Goal: Task Accomplishment & Management: Manage account settings

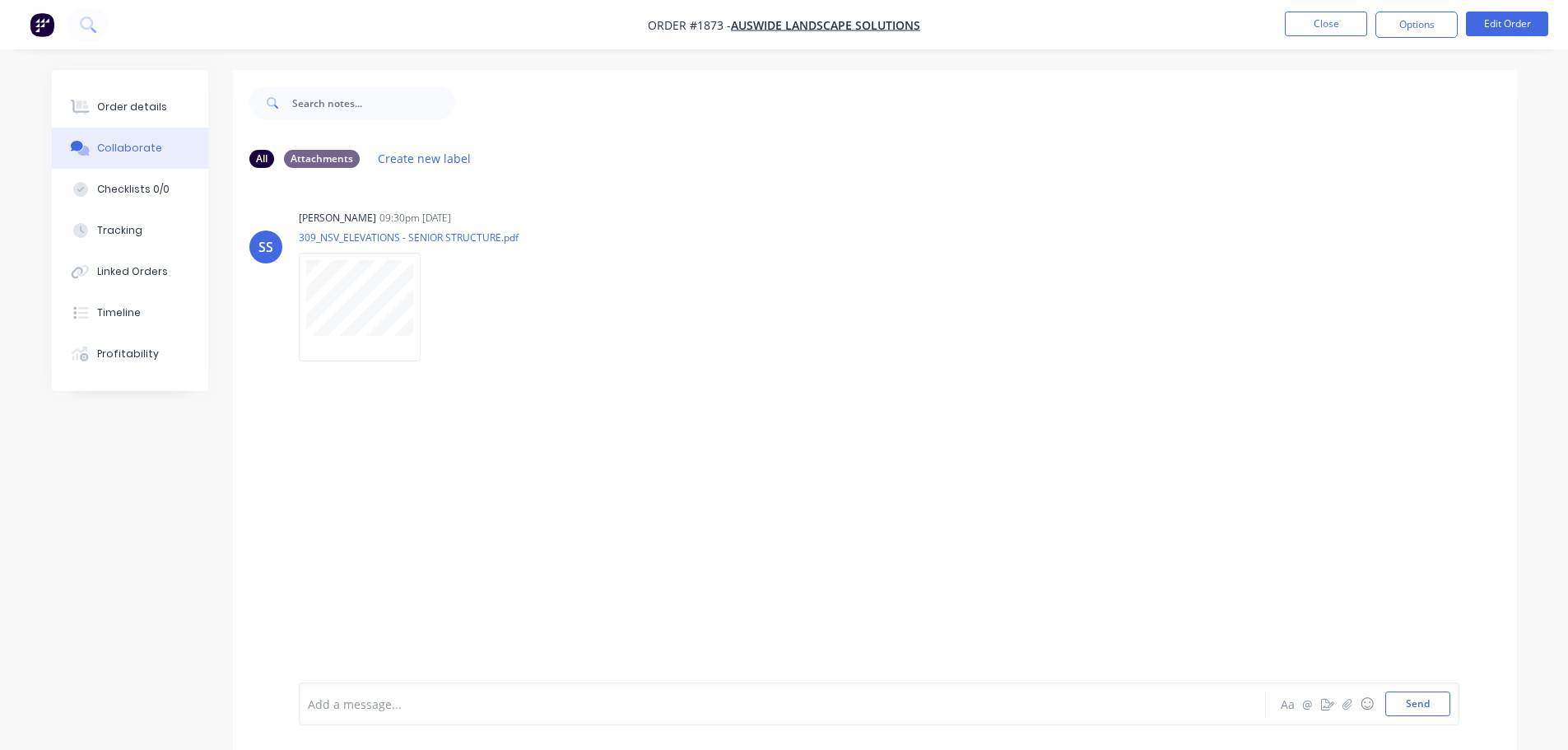
click at [30, 18] on button "button" at bounding box center [41, 24] width 35 height 26
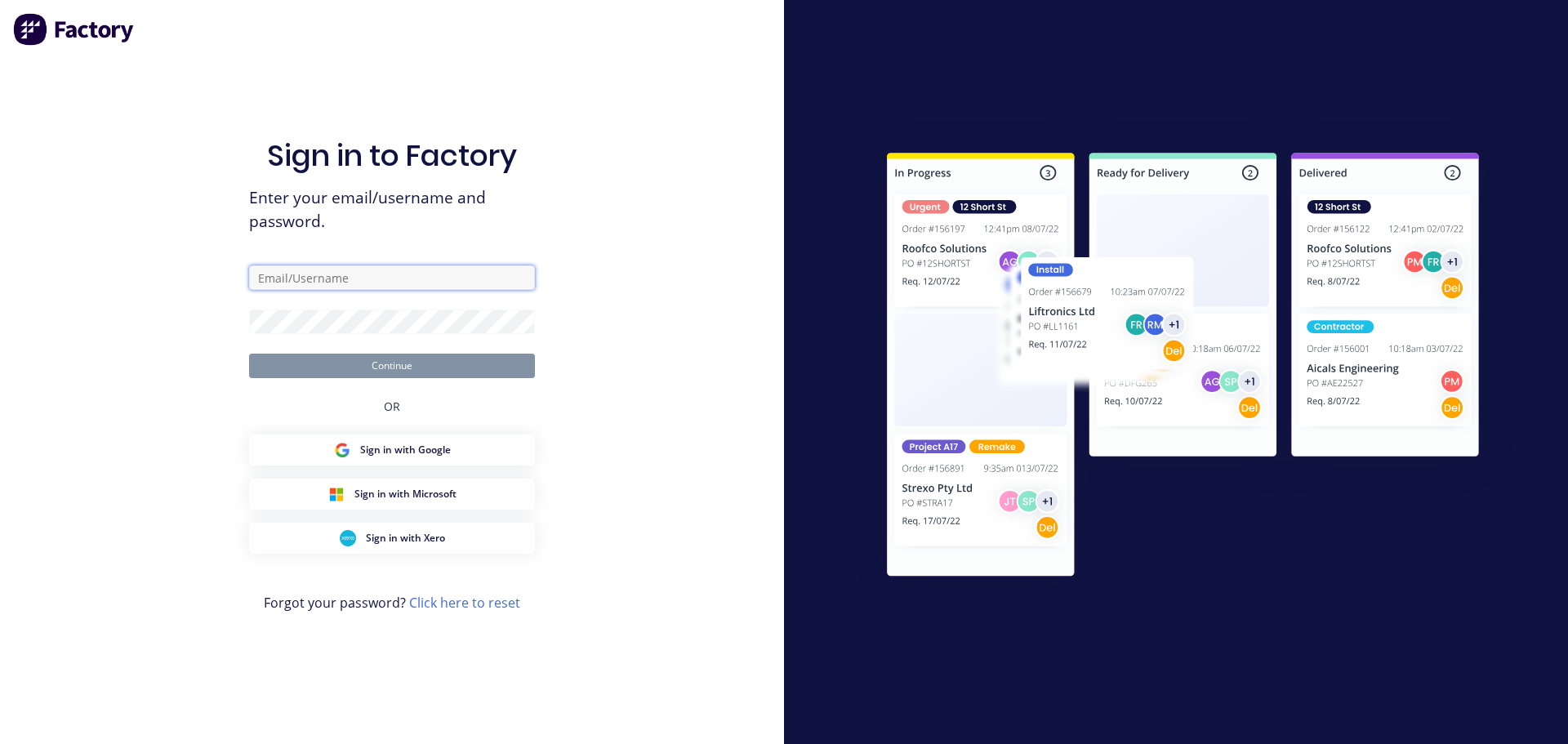
type input "[PERSON_NAME][EMAIL_ADDRESS][DOMAIN_NAME]"
click at [412, 353] on form "[PERSON_NAME][EMAIL_ADDRESS][DOMAIN_NAME] Continue" at bounding box center [392, 321] width 286 height 113
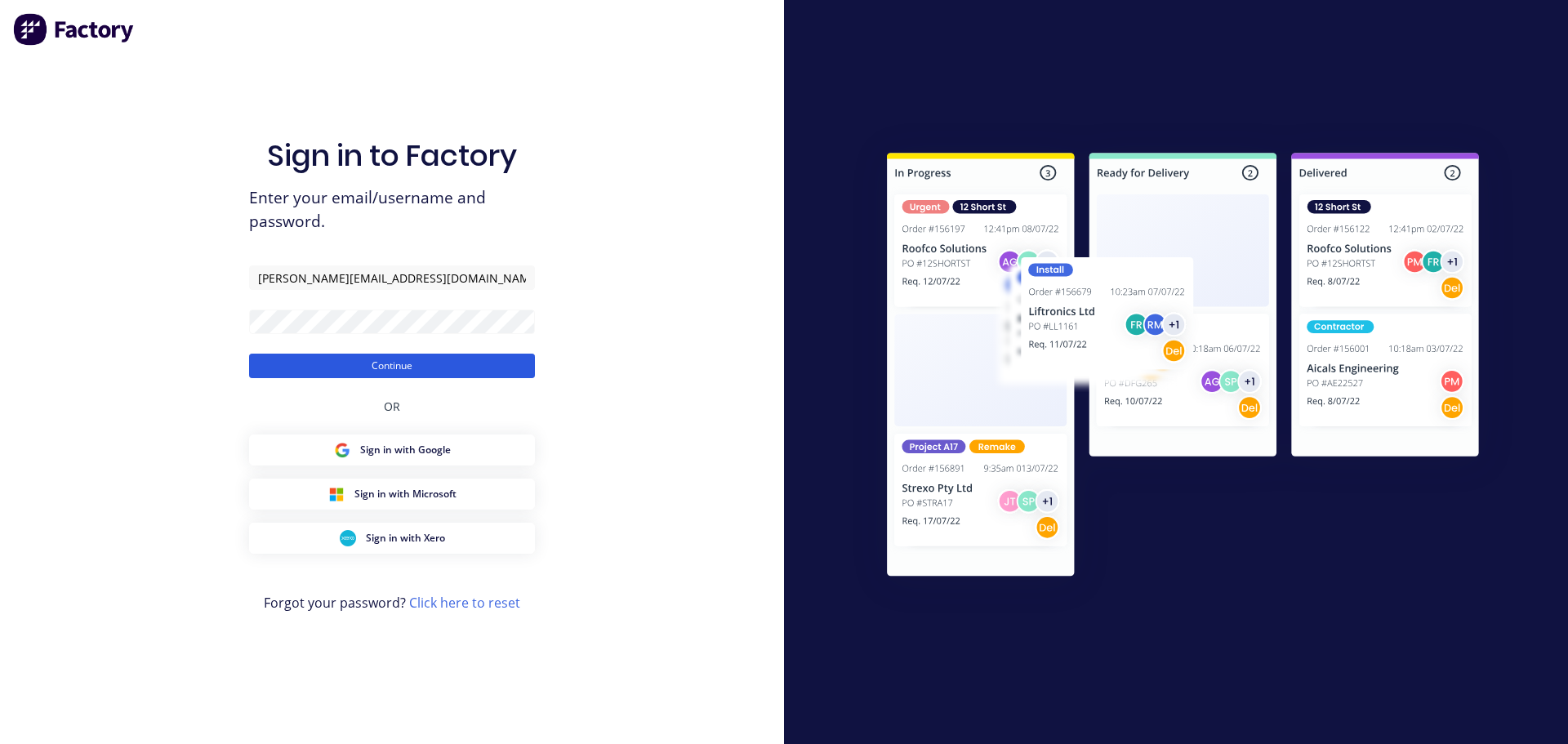
click at [409, 362] on button "Continue" at bounding box center [392, 366] width 286 height 24
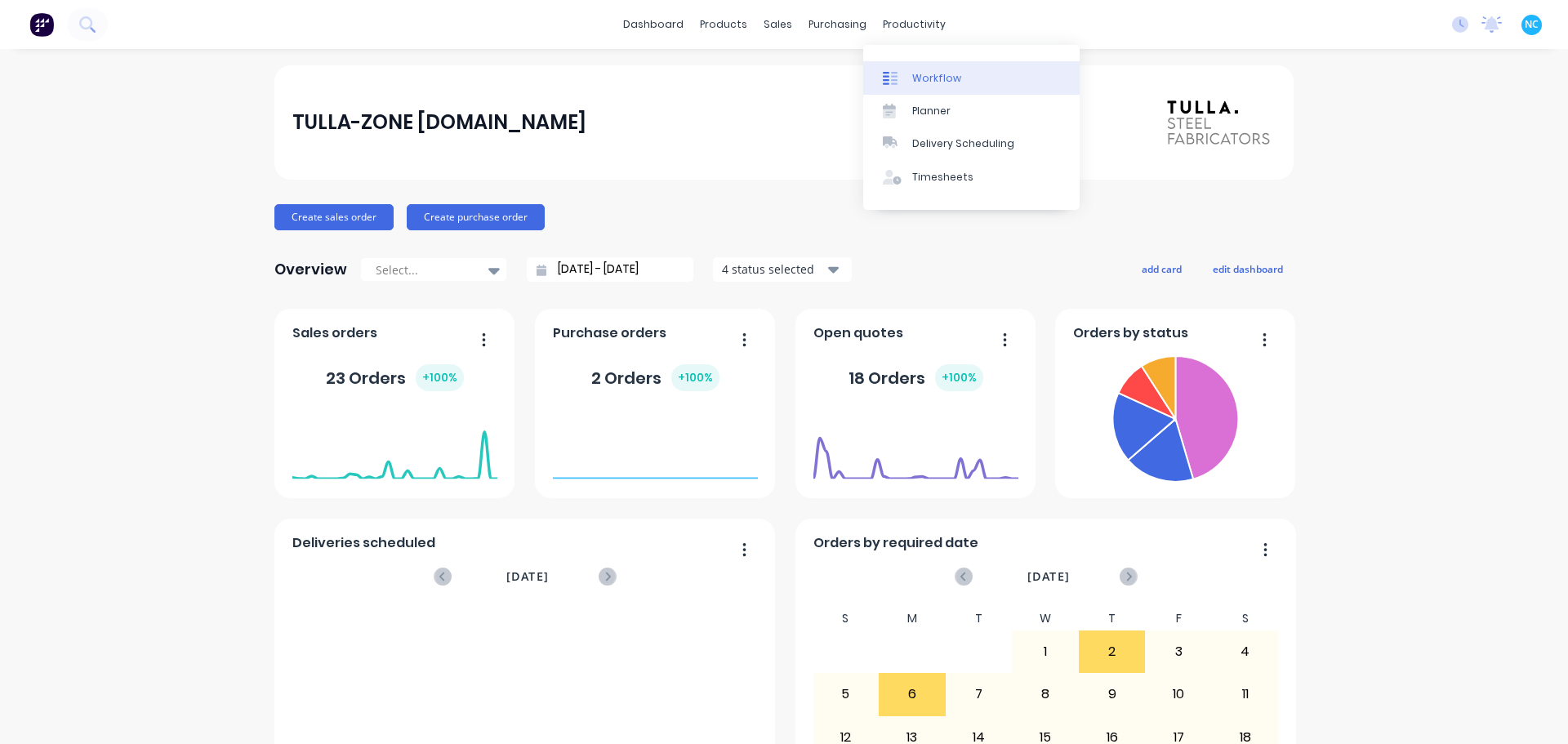
click at [881, 76] on link "Workflow" at bounding box center [971, 77] width 217 height 33
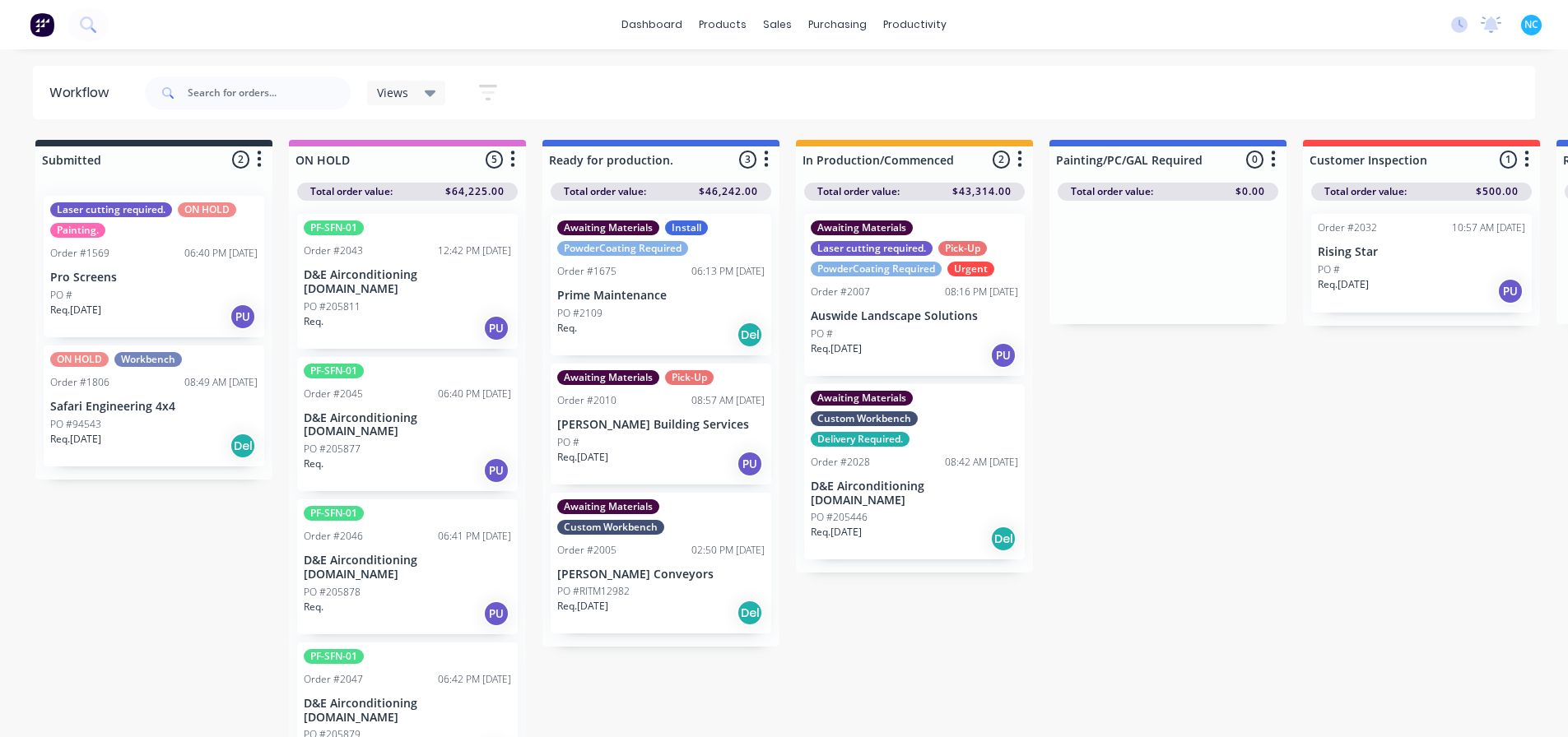
click at [428, 270] on p "D&E Airconditioning [DOMAIN_NAME]" at bounding box center [407, 282] width 207 height 28
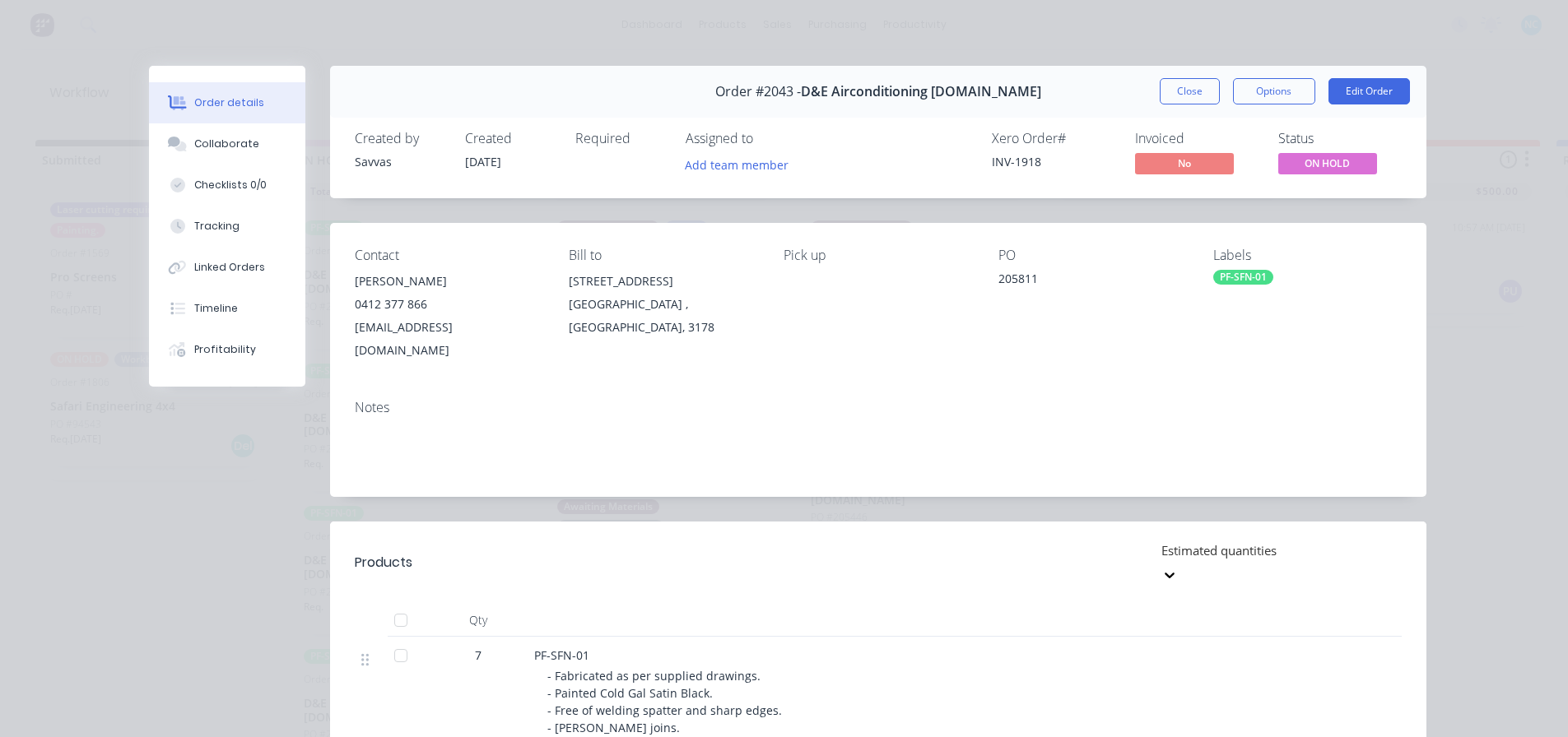
click at [1248, 282] on div "PF-SFN-01" at bounding box center [1243, 277] width 60 height 15
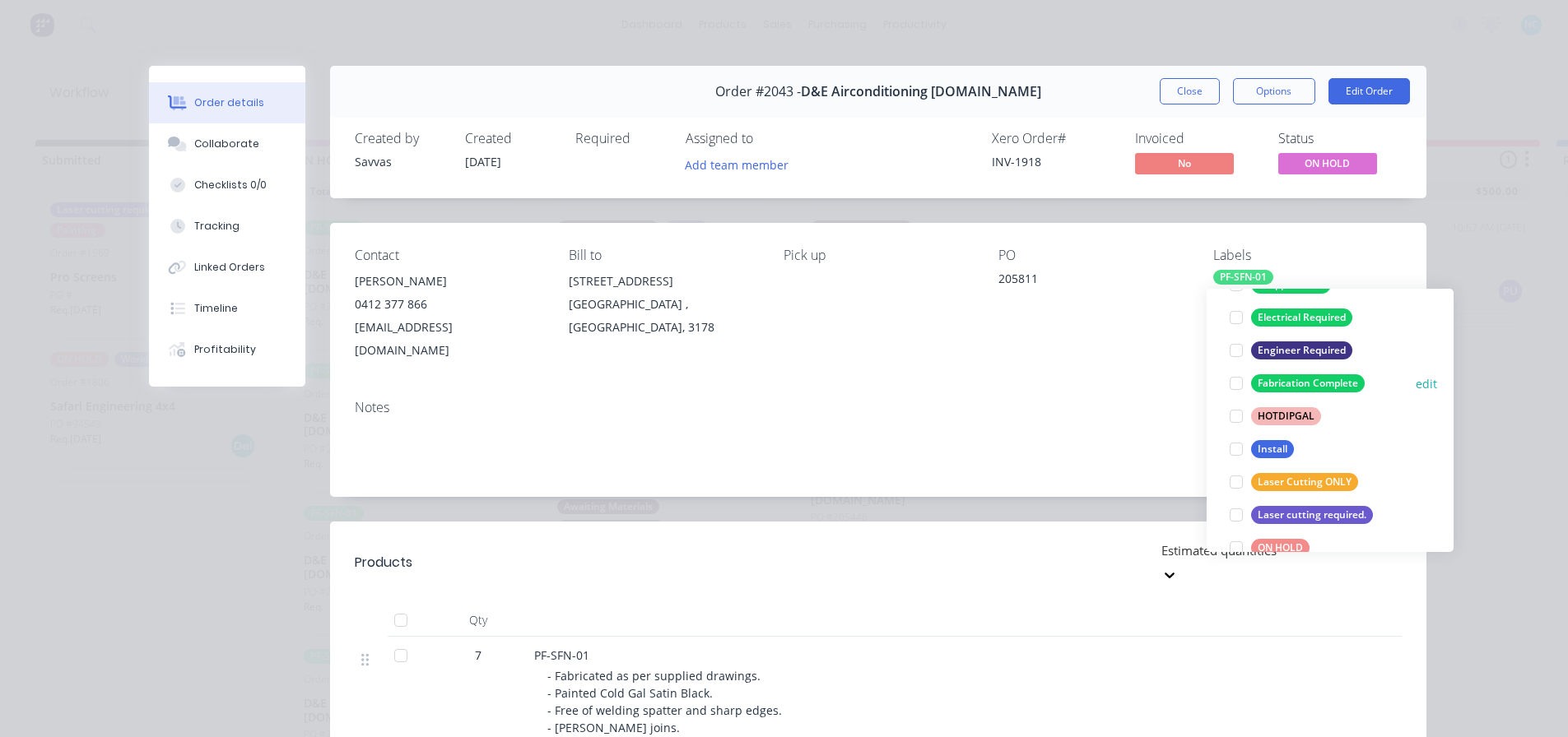
scroll to position [412, 0]
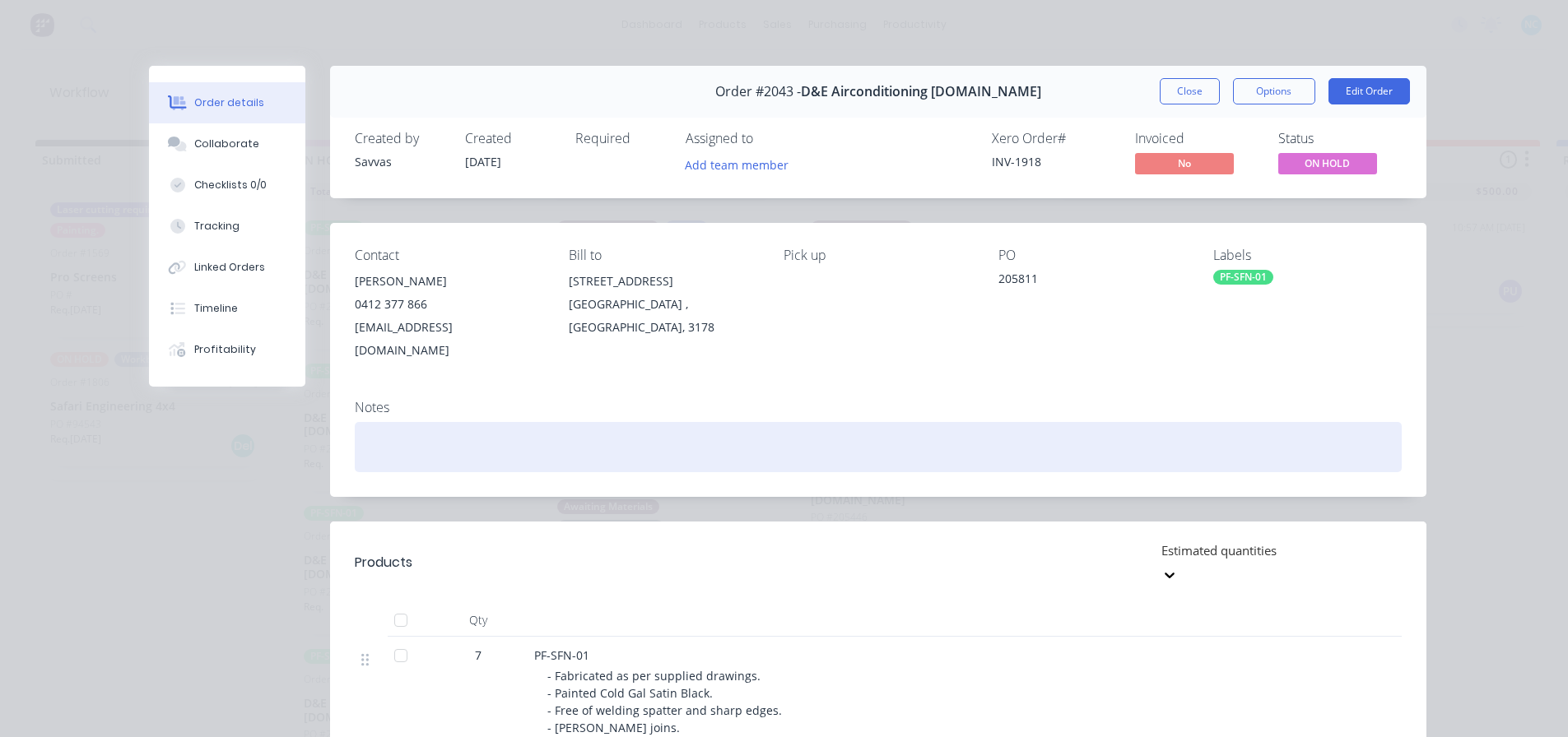
drag, startPoint x: 1175, startPoint y: 83, endPoint x: 857, endPoint y: 449, distance: 484.9
click at [859, 448] on div "Order #2043 - D&E Airconditioning [DOMAIN_NAME] Close Options Edit Order Create…" at bounding box center [788, 563] width 1278 height 995
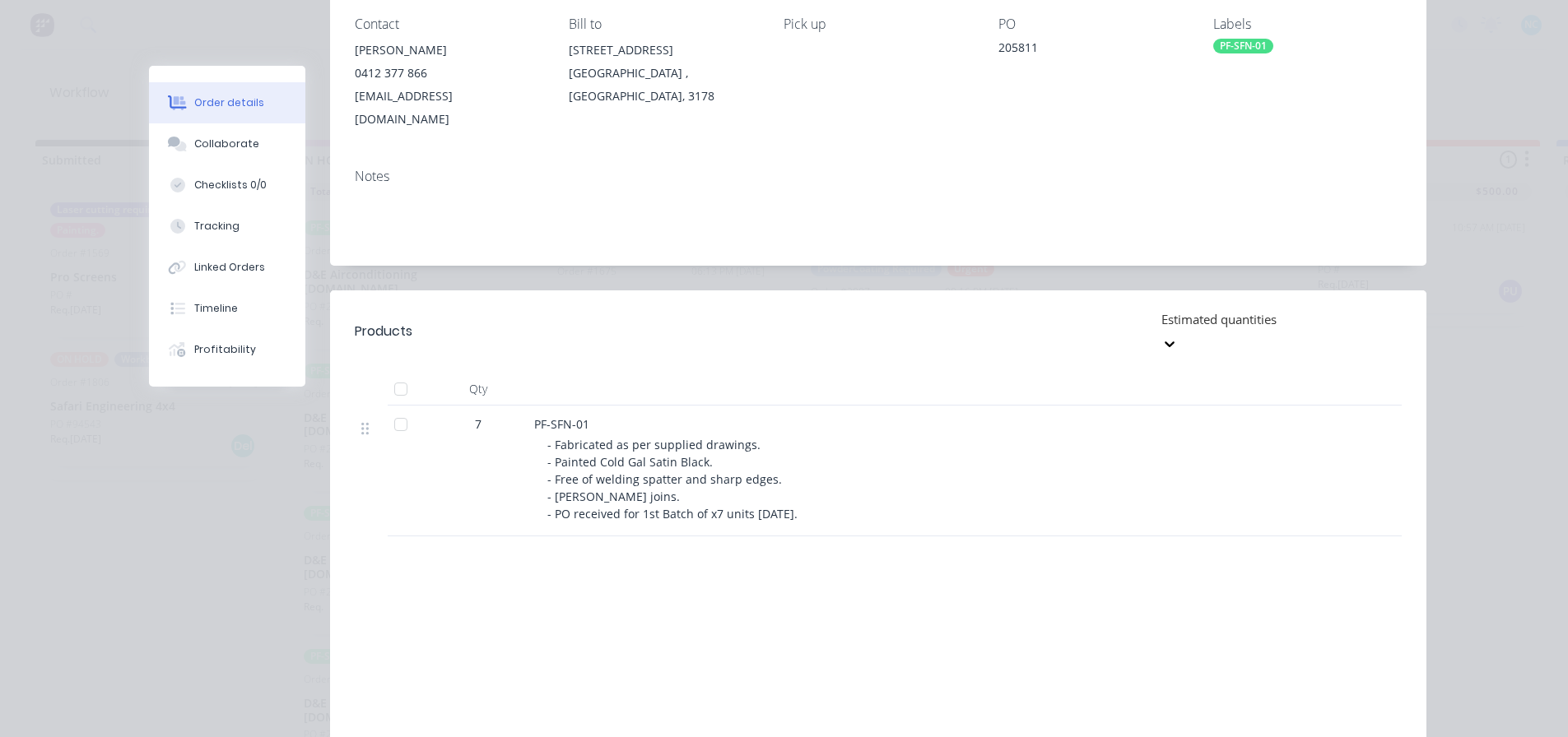
scroll to position [247, 0]
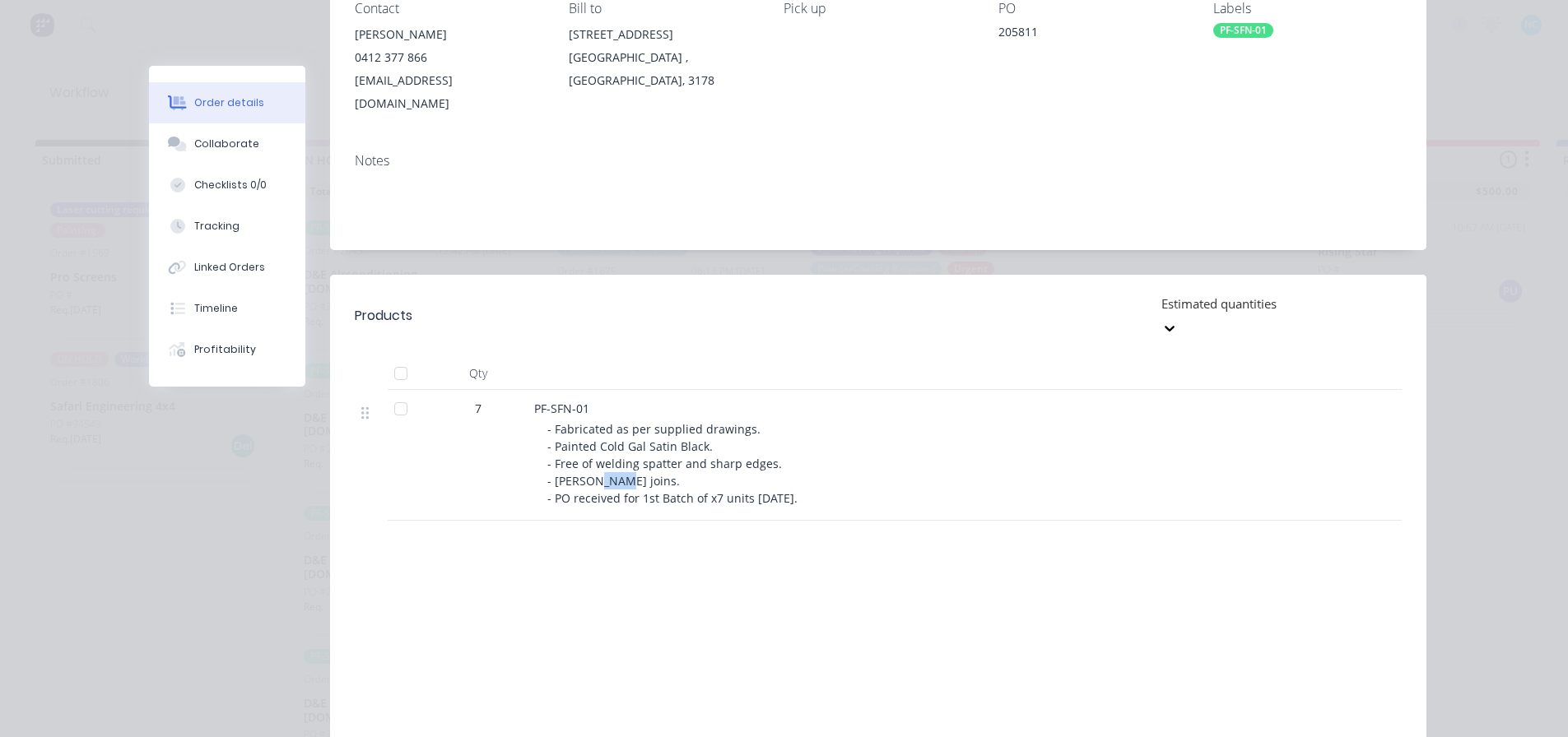
drag, startPoint x: 876, startPoint y: 432, endPoint x: 621, endPoint y: 440, distance: 255.1
click at [621, 440] on div "- Fabricated as per supplied drawings. - Painted Cold Gal Satin Black. - Free o…" at bounding box center [864, 464] width 633 height 86
click at [698, 453] on span "- Fabricated as per supplied drawings. - Painted Cold Gal Satin Black. - Free o…" at bounding box center [672, 464] width 251 height 85
drag, startPoint x: 725, startPoint y: 455, endPoint x: 858, endPoint y: 444, distance: 133.5
click at [858, 444] on div "- Fabricated as per supplied drawings. - Painted Cold Gal Satin Black. - Free o…" at bounding box center [864, 464] width 633 height 86
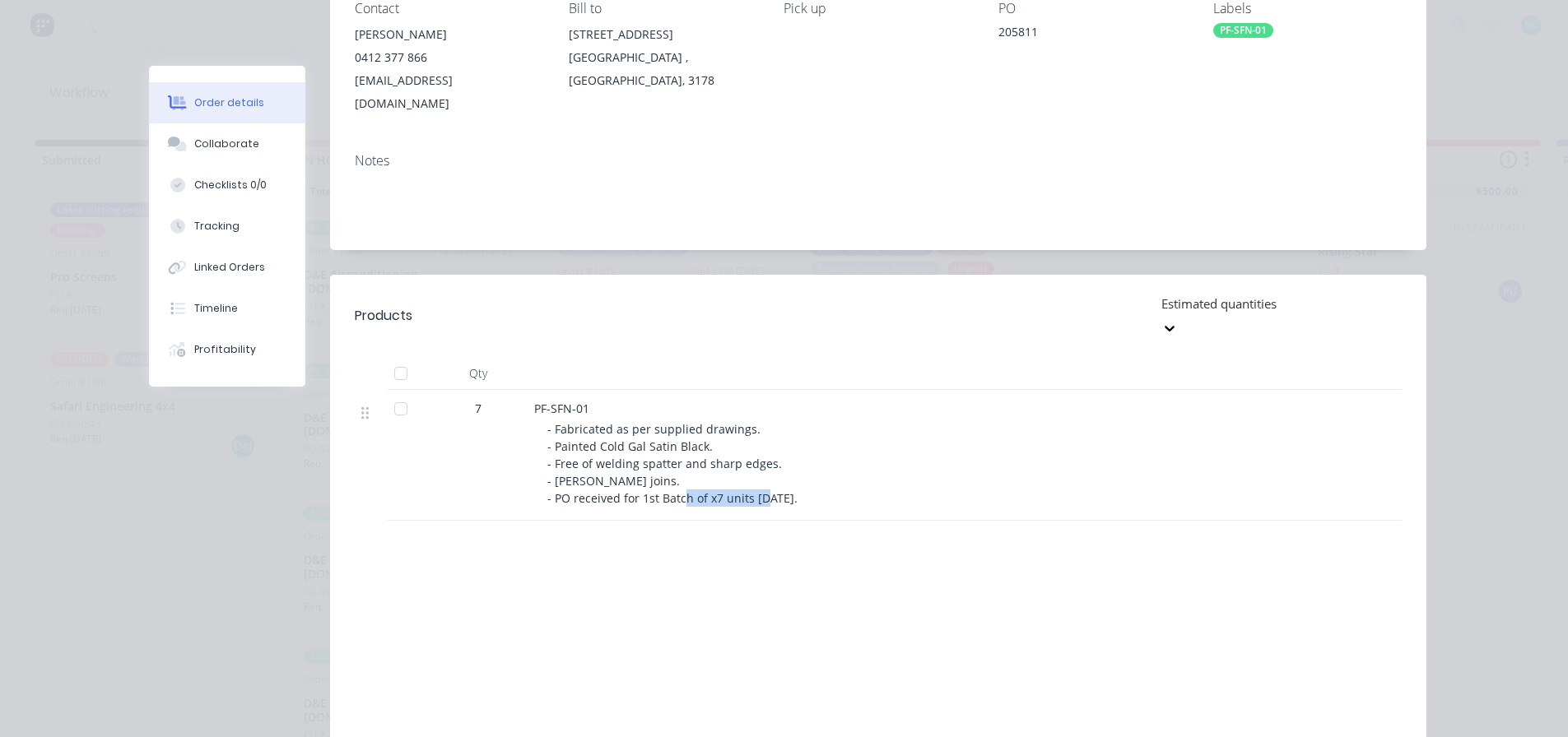
click at [860, 444] on div "- Fabricated as per supplied drawings. - Painted Cold Gal Satin Black. - Free o…" at bounding box center [864, 464] width 633 height 86
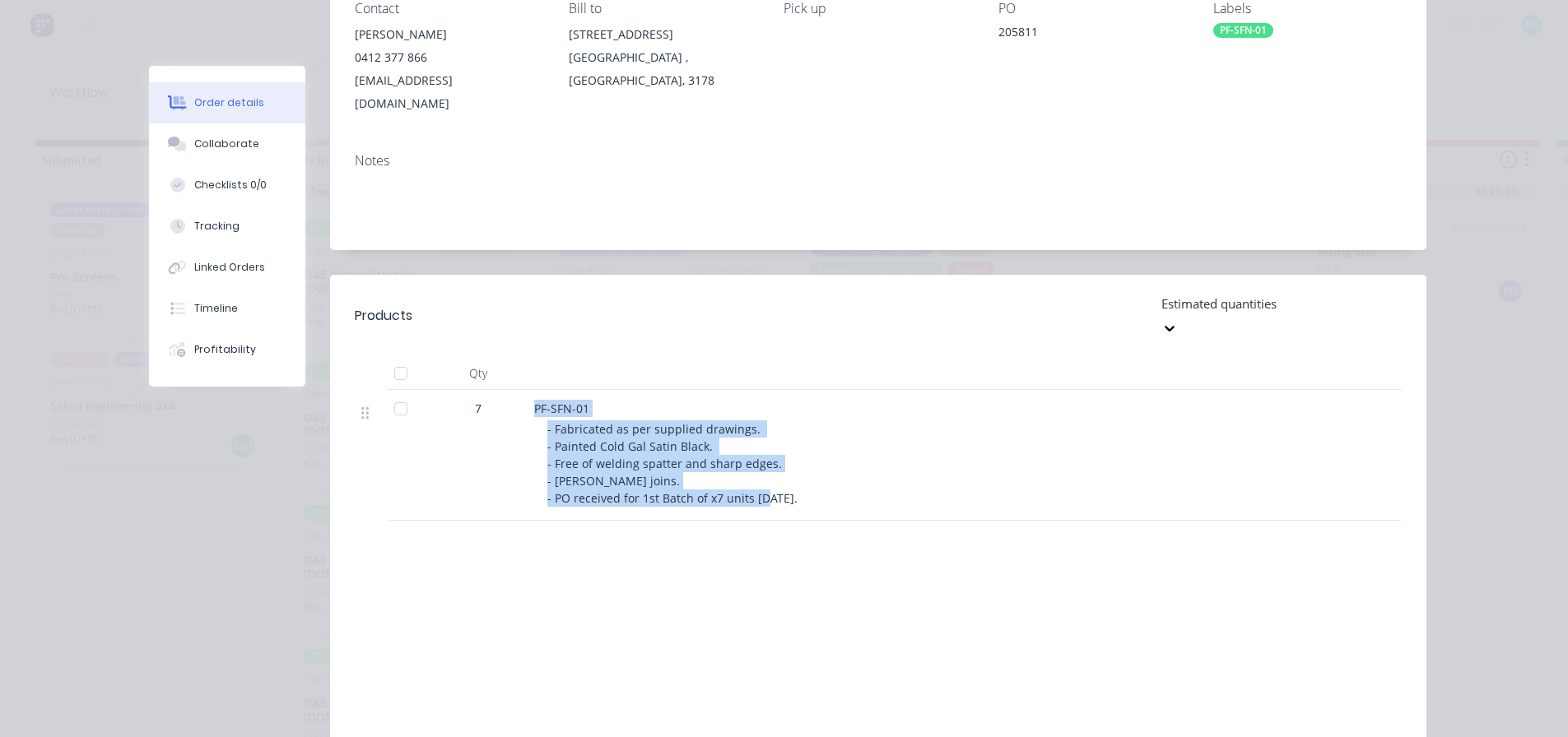
drag, startPoint x: 822, startPoint y: 449, endPoint x: 520, endPoint y: 461, distance: 302.2
click at [520, 461] on div "7 PF-SFN-01 - Fabricated as per supplied drawings. - Painted Cold Gal Satin Bla…" at bounding box center [878, 455] width 1047 height 131
click at [520, 461] on div "7" at bounding box center [477, 455] width 99 height 131
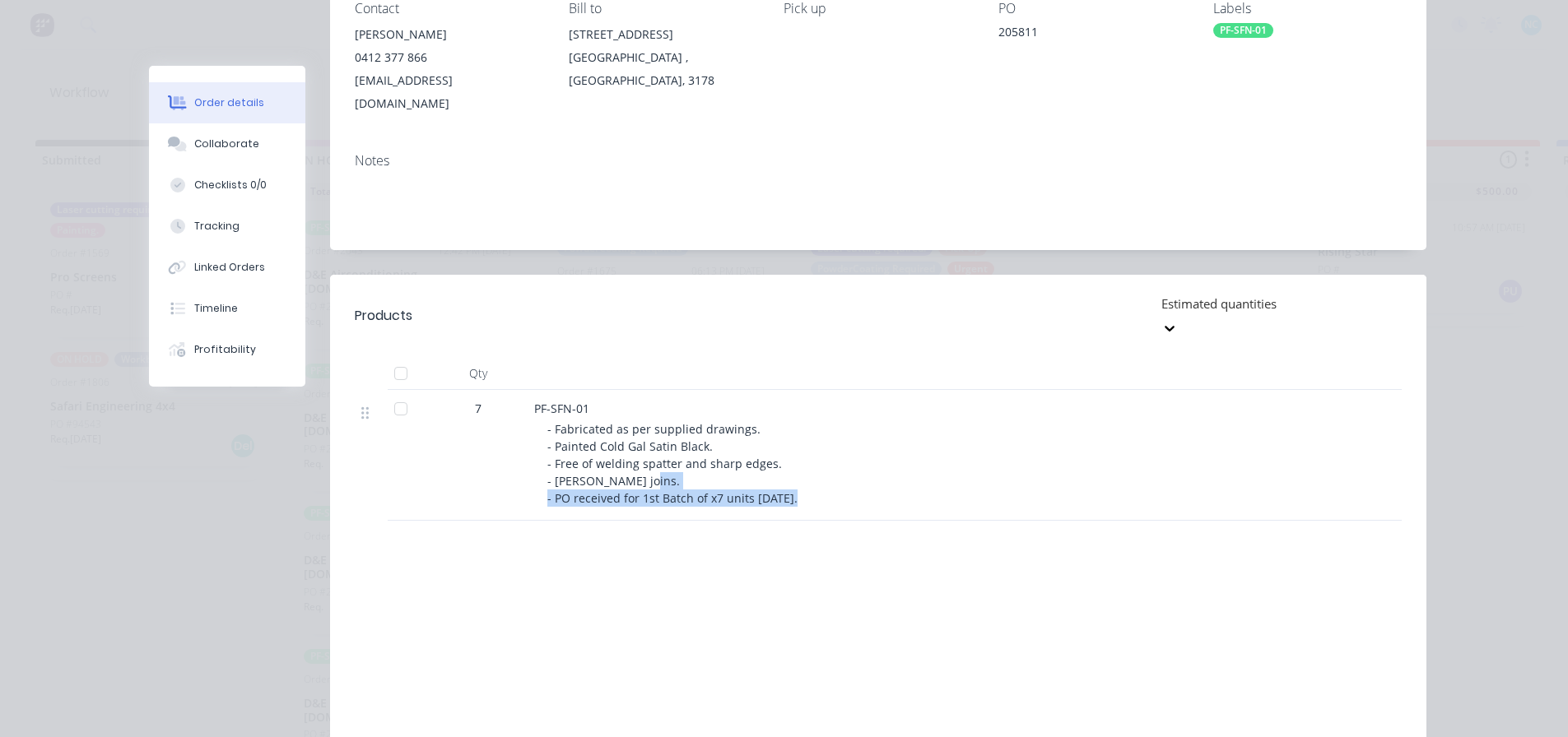
drag, startPoint x: 560, startPoint y: 459, endPoint x: 884, endPoint y: 495, distance: 326.0
click at [880, 495] on div "Products Estimated quantities Qty 7 PF-SFN-01 - Fabricated as per supplied draw…" at bounding box center [878, 532] width 1097 height 514
click at [885, 495] on div "Products Estimated quantities Qty 7 PF-SFN-01 - Fabricated as per supplied draw…" at bounding box center [878, 532] width 1097 height 514
drag, startPoint x: 802, startPoint y: 465, endPoint x: 588, endPoint y: 457, distance: 214.1
click at [588, 457] on div "PF-SFN-01 - Fabricated as per supplied drawings. - Painted Cold Gal Satin Black…" at bounding box center [857, 455] width 659 height 131
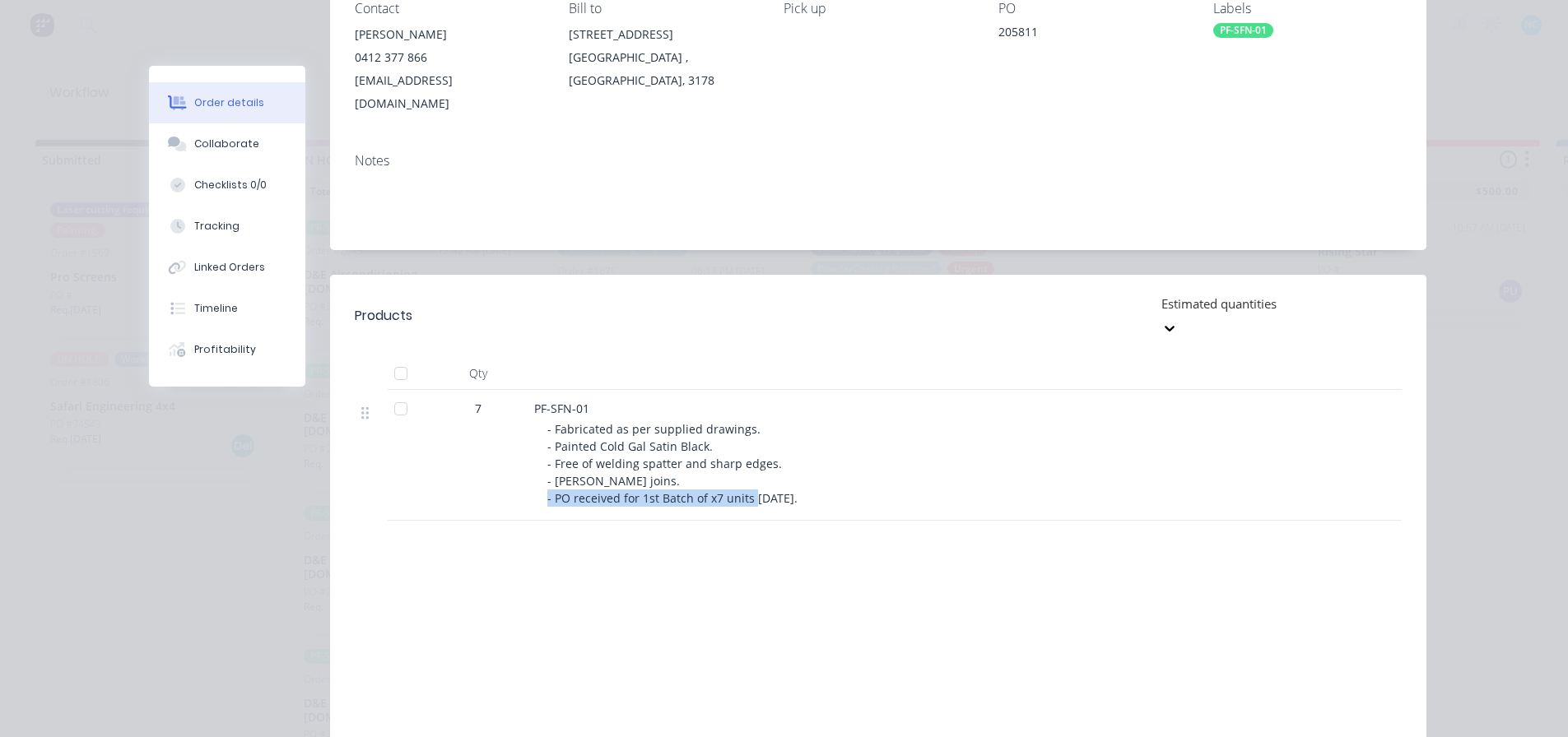
click at [588, 457] on span "- Fabricated as per supplied drawings. - Painted Cold Gal Satin Black. - Free o…" at bounding box center [672, 464] width 251 height 85
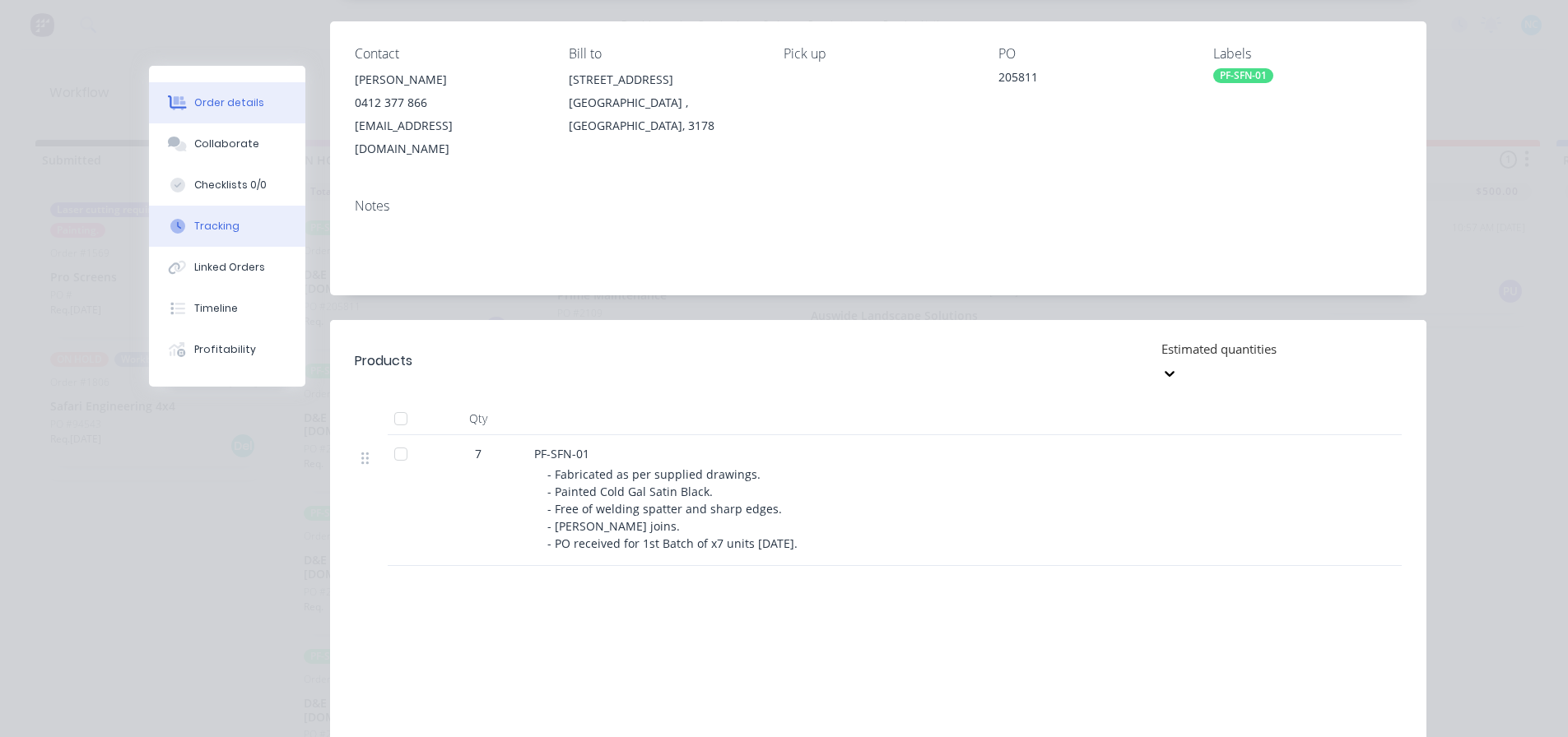
scroll to position [164, 0]
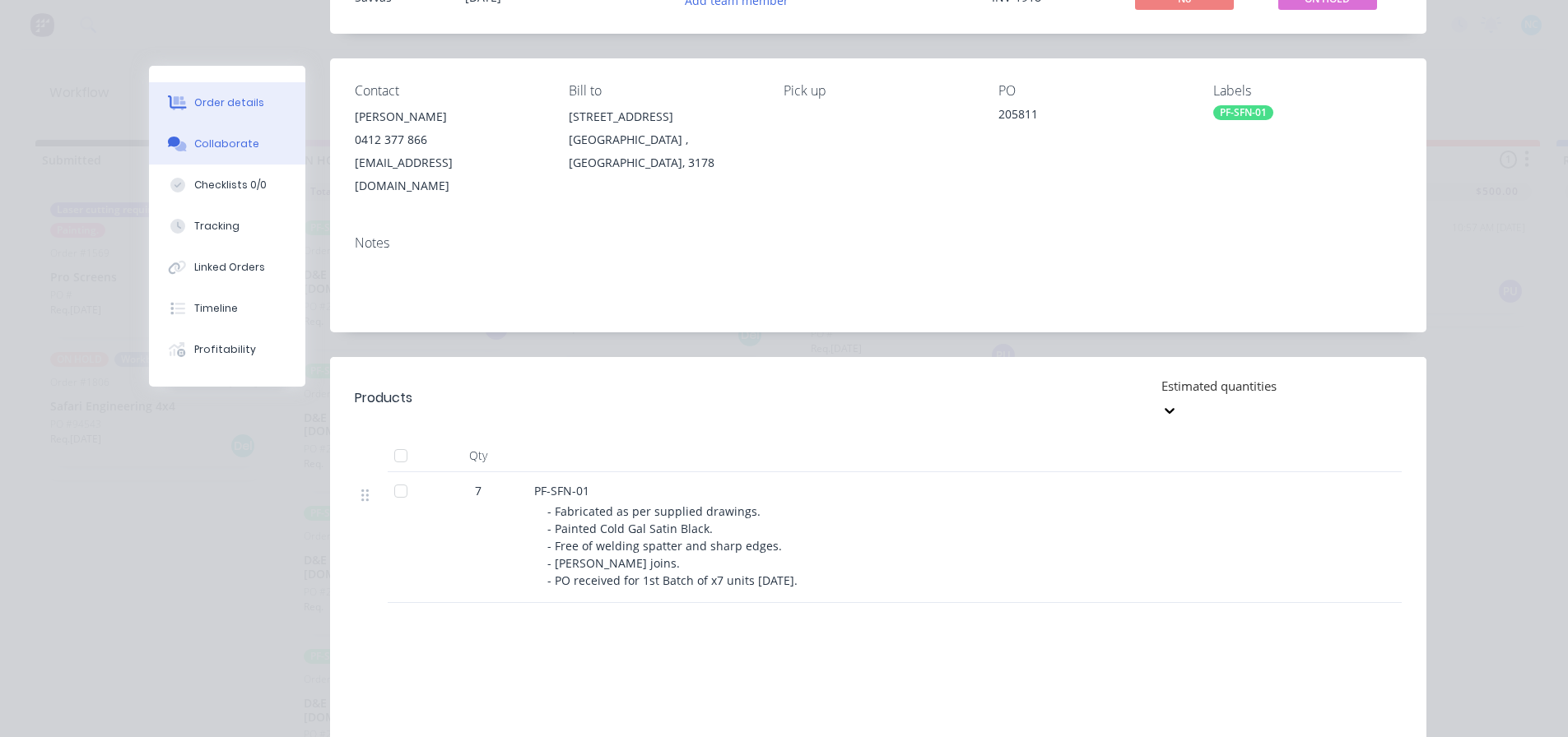
click at [209, 141] on div "Collaborate" at bounding box center [226, 144] width 65 height 15
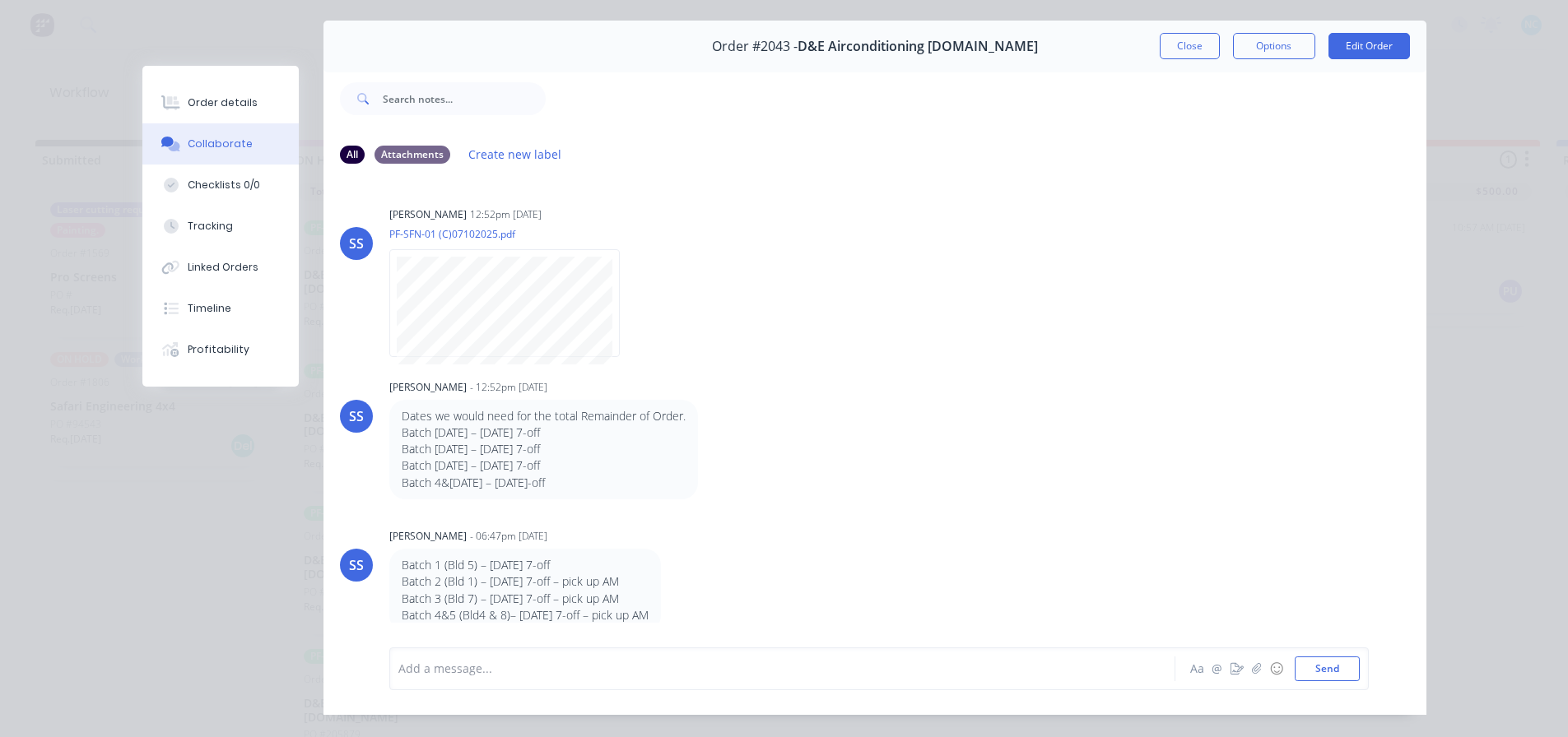
scroll to position [87, 0]
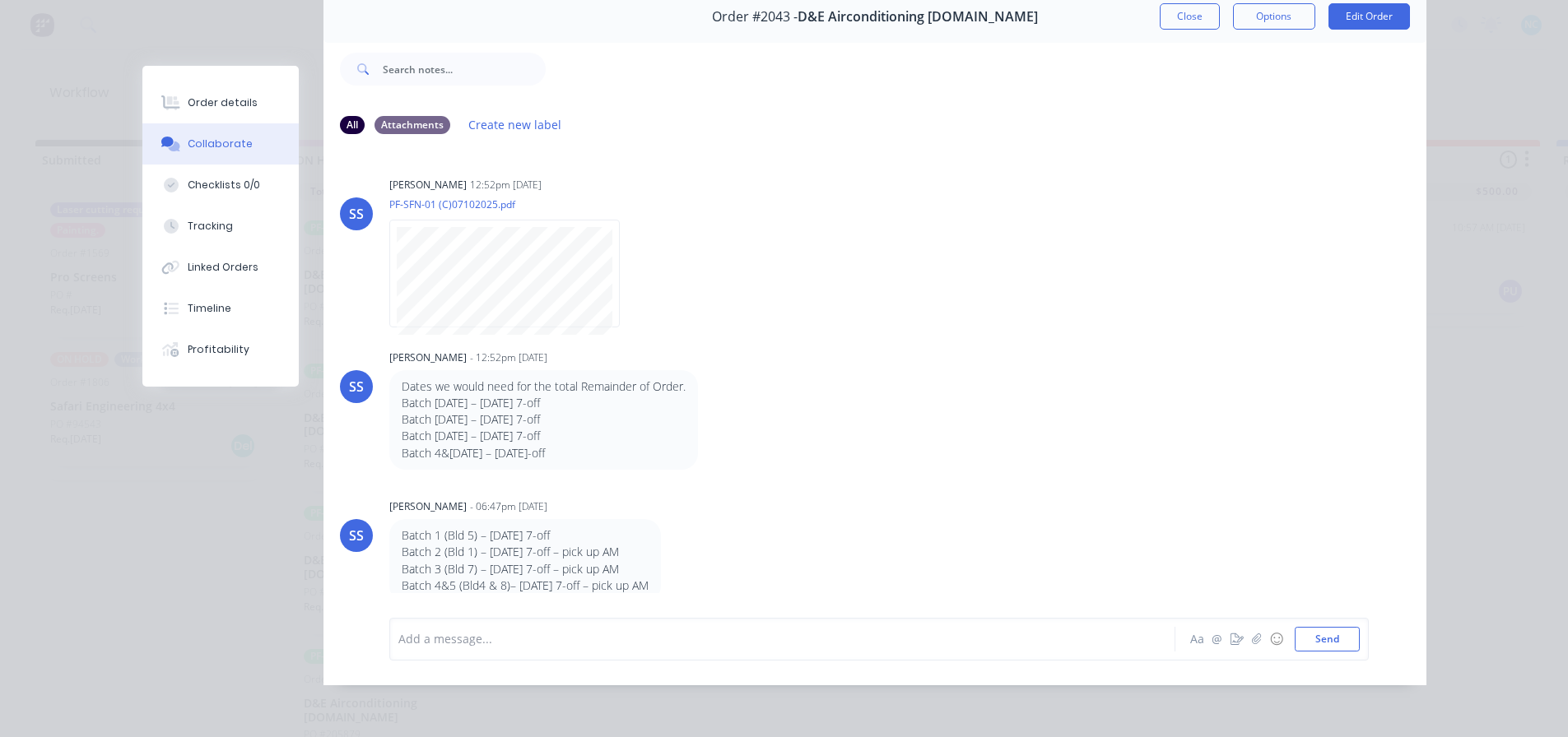
drag, startPoint x: 548, startPoint y: 519, endPoint x: 637, endPoint y: 528, distance: 89.5
click at [637, 528] on p "Batch 1 (Bld 5) – [DATE] 7-off" at bounding box center [525, 536] width 247 height 17
drag, startPoint x: 637, startPoint y: 528, endPoint x: 540, endPoint y: 535, distance: 97.3
click at [638, 528] on p "Batch 1 (Bld 5) – [DATE] 7-off" at bounding box center [525, 536] width 247 height 17
drag, startPoint x: 537, startPoint y: 535, endPoint x: 671, endPoint y: 551, distance: 135.0
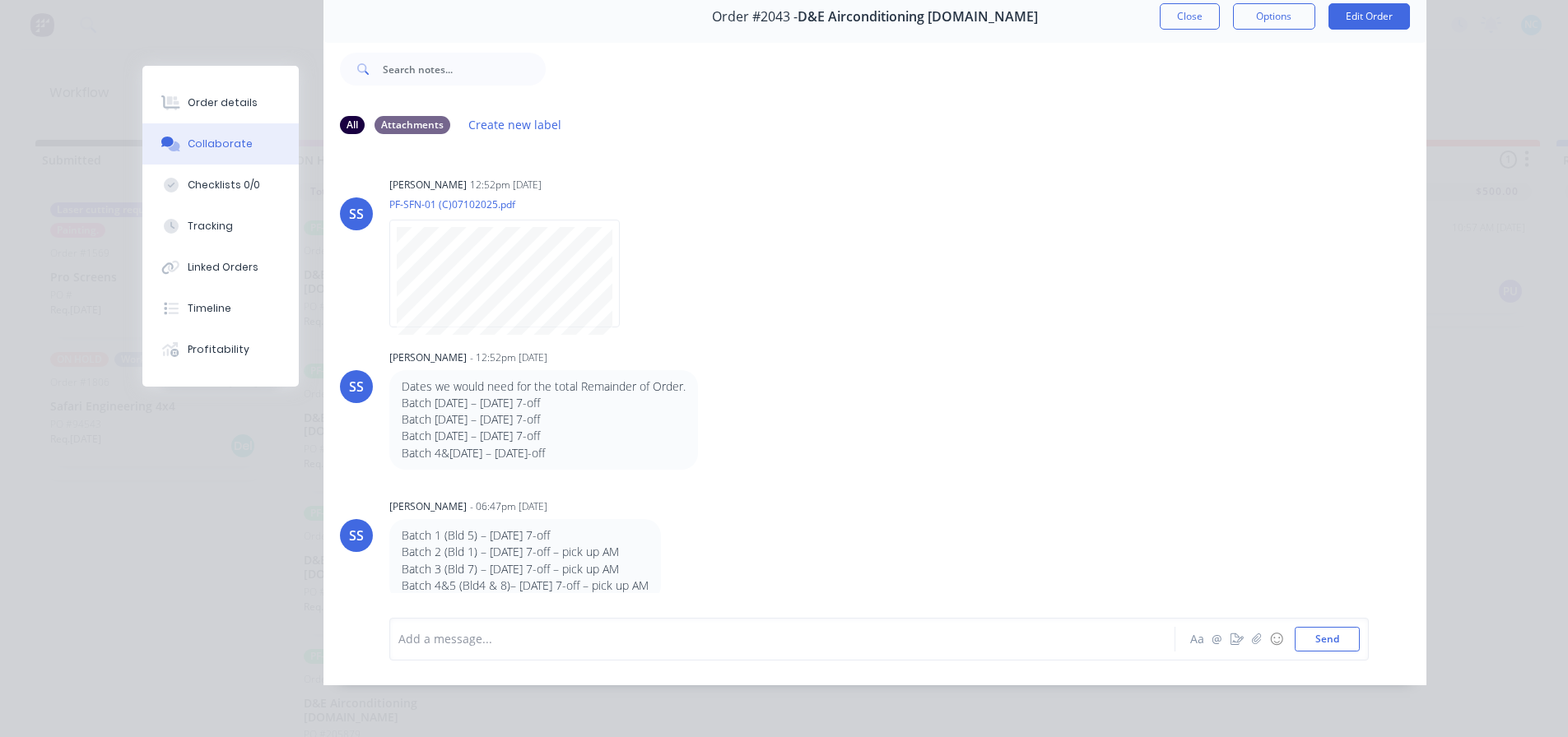
click at [649, 551] on div "Batch 1 (Bld 5) – [DATE] 7-off Batch 2 (Bld 1) – [DATE] 7-off – pick up AM Batc…" at bounding box center [525, 561] width 247 height 67
click at [582, 562] on p "Batch 3 (Bld 7) – [DATE] 7-off – pick up AM" at bounding box center [525, 570] width 247 height 17
drag, startPoint x: 521, startPoint y: 564, endPoint x: 663, endPoint y: 585, distance: 143.5
click at [661, 585] on div "Batch 1 (Bld 5) – [DATE] 7-off Batch 2 (Bld 1) – [DATE] 7-off – pick up AM Batc…" at bounding box center [525, 561] width 272 height 83
click at [604, 590] on div "Batch 1 (Bld 5) – [DATE] 7-off Batch 2 (Bld 1) – [DATE] 7-off – pick up AM Batc…" at bounding box center [525, 561] width 272 height 83
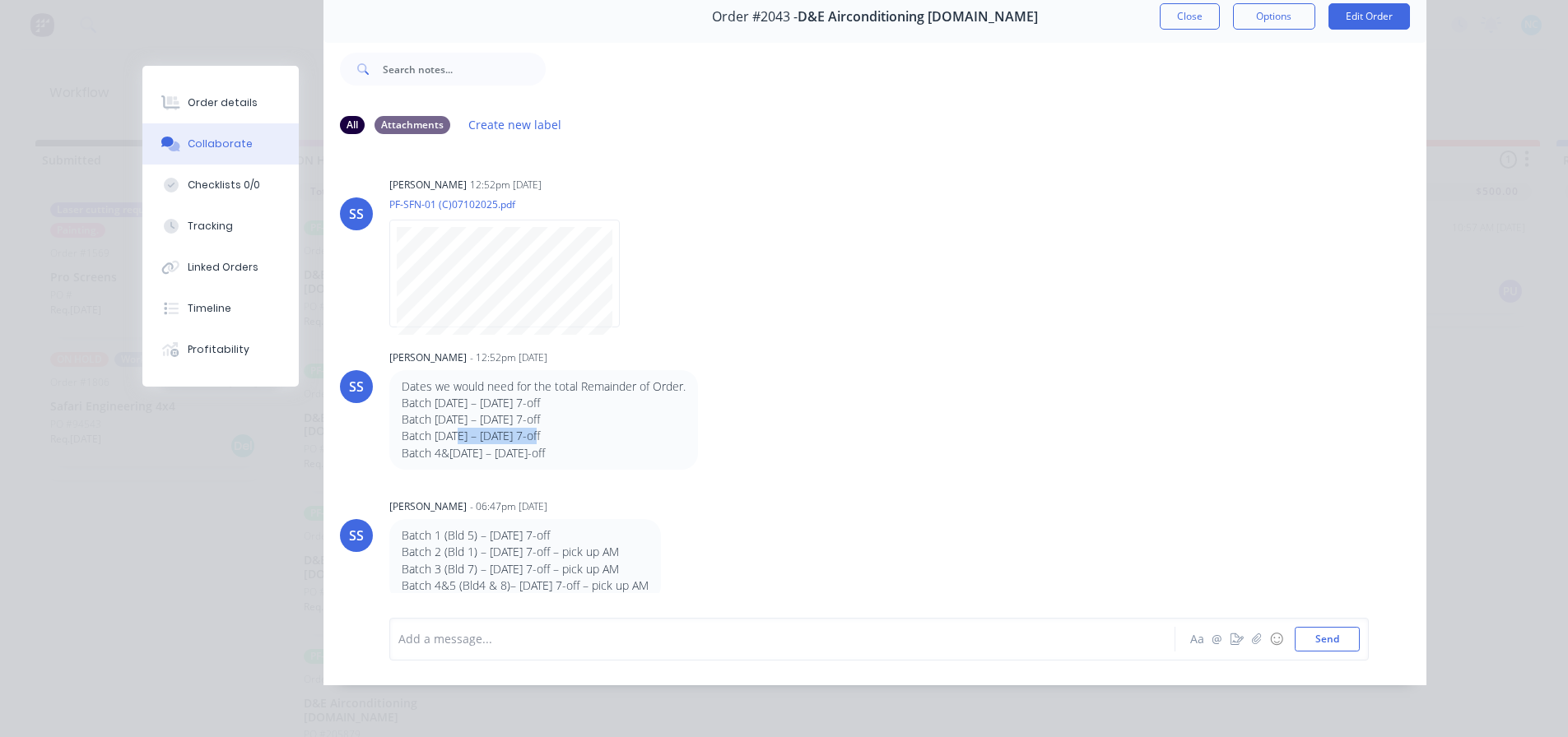
drag, startPoint x: 448, startPoint y: 424, endPoint x: 542, endPoint y: 423, distance: 94.0
click at [539, 428] on p "Batch [DATE] – [DATE] 7-off" at bounding box center [543, 436] width 284 height 17
click at [542, 428] on p "Batch [DATE] – [DATE] 7-off" at bounding box center [543, 436] width 284 height 17
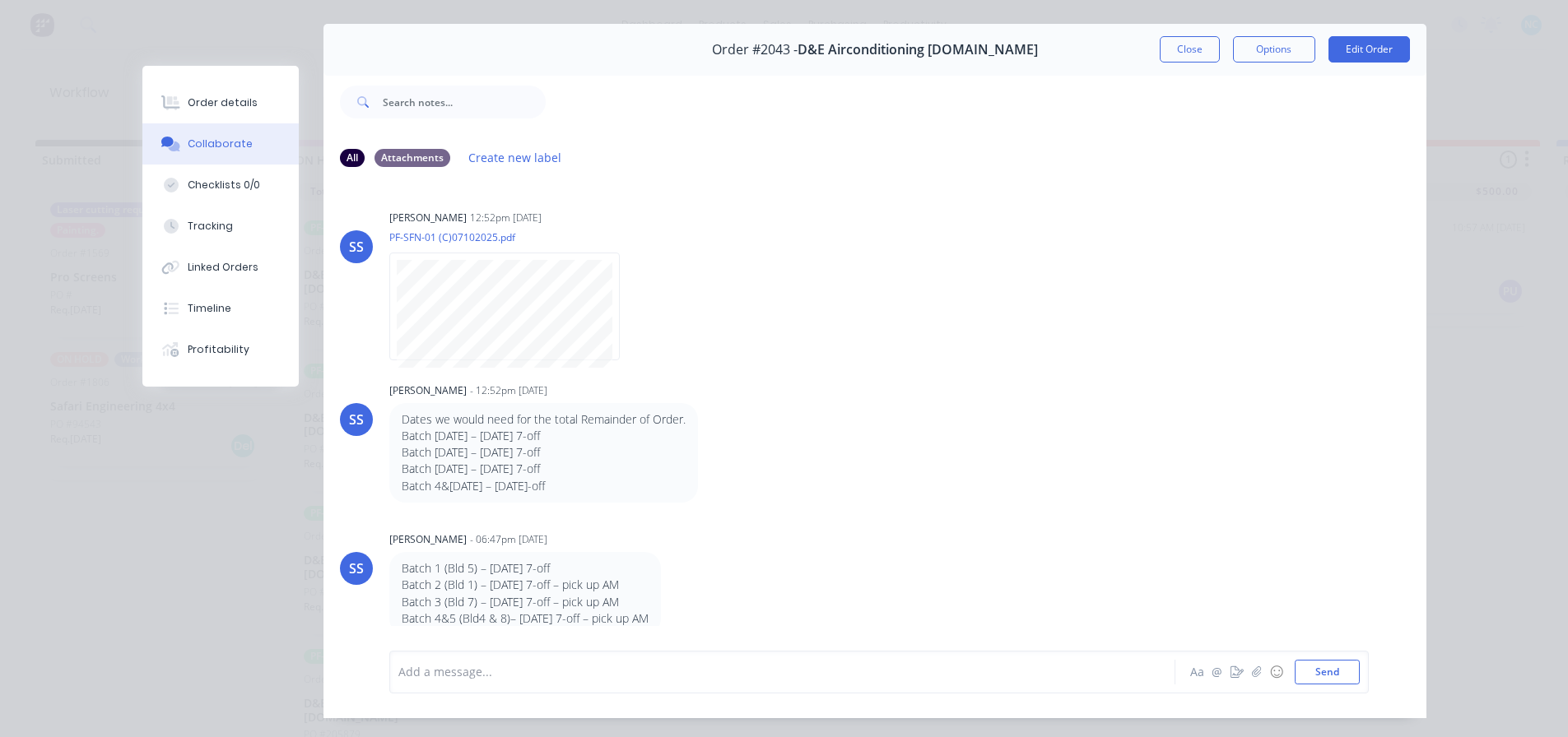
scroll to position [0, 0]
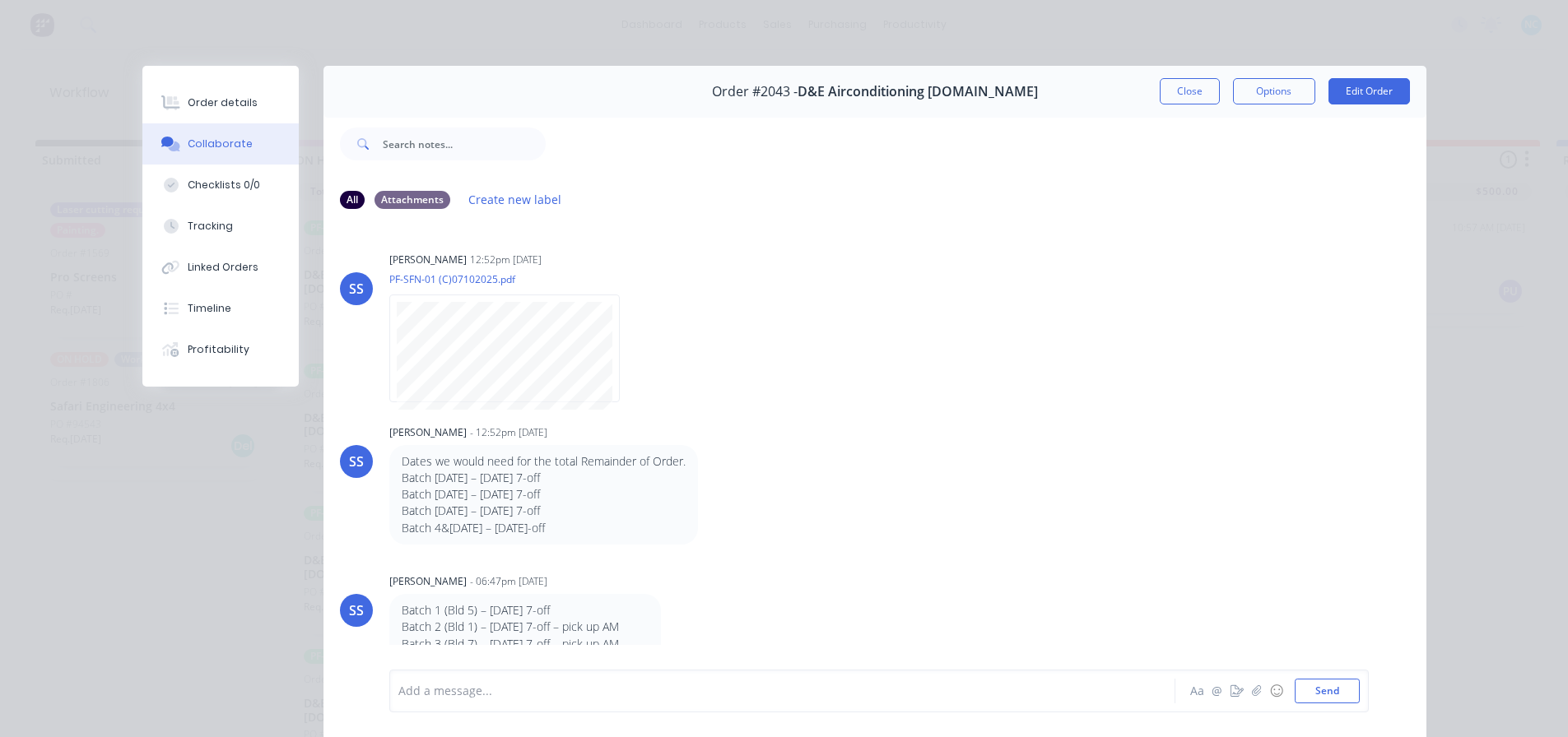
click at [1202, 85] on button "Close" at bounding box center [1189, 91] width 60 height 26
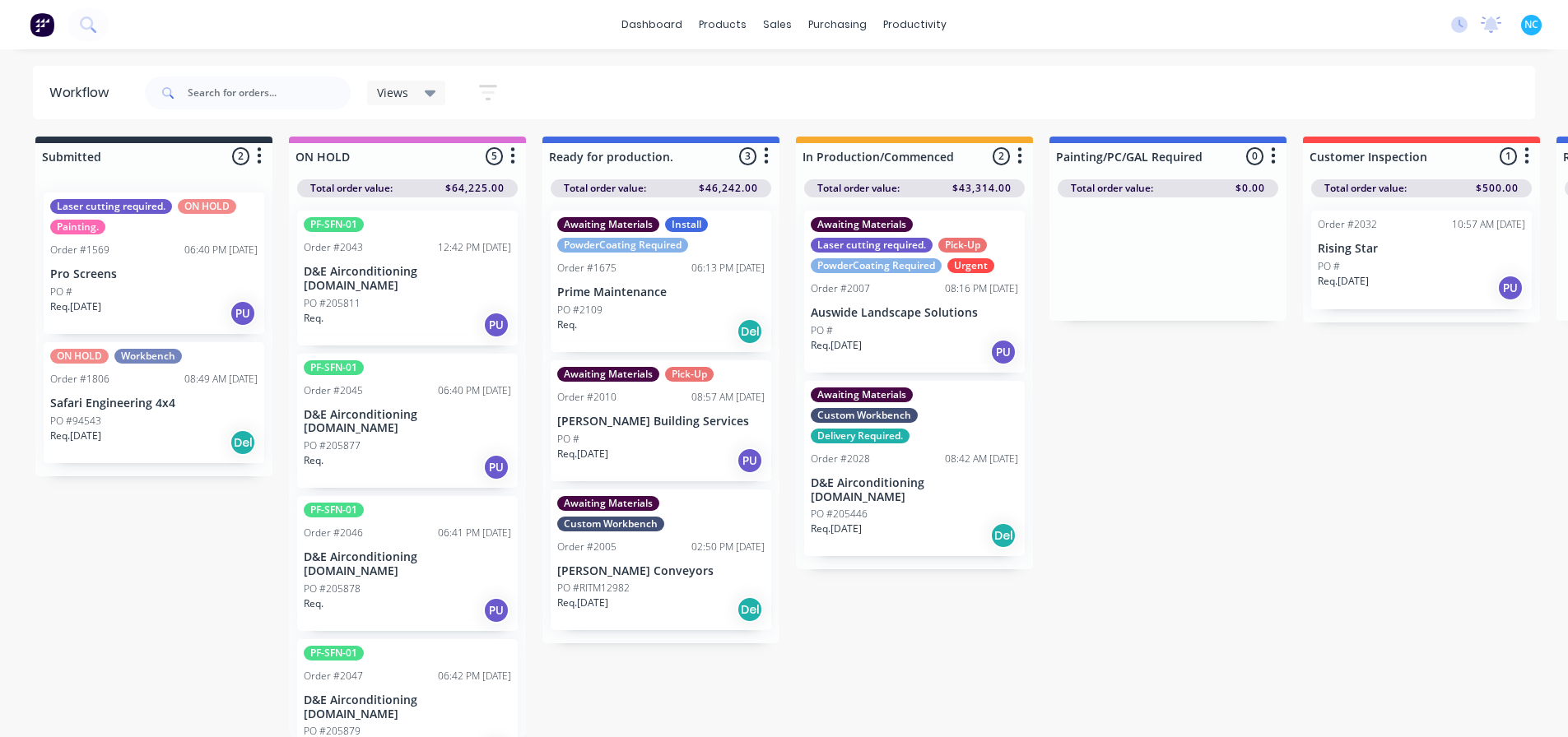
scroll to position [16, 0]
click at [513, 148] on icon "button" at bounding box center [513, 157] width 4 height 17
click at [486, 184] on button "Sort By" at bounding box center [440, 192] width 164 height 27
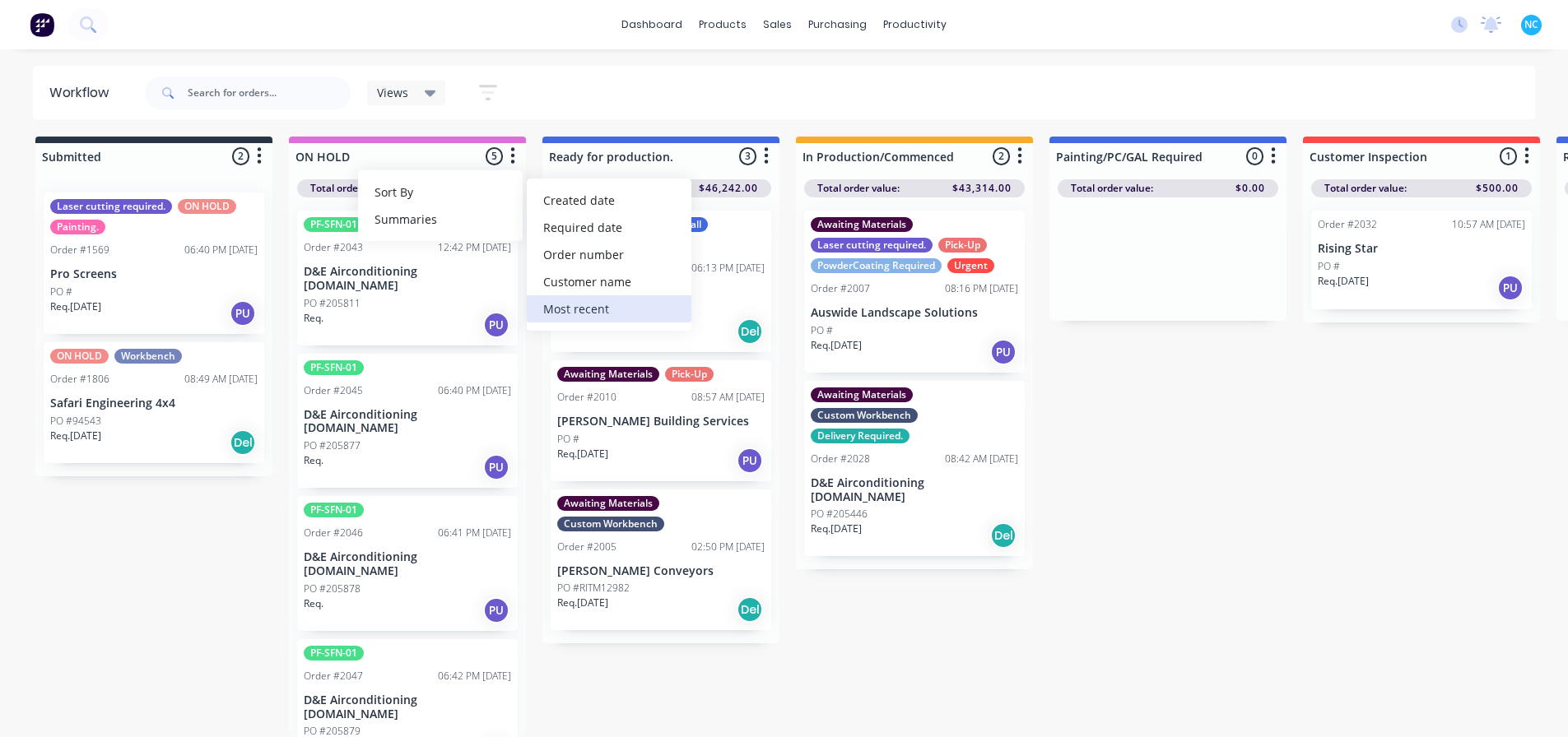
click at [605, 302] on recent "Most recent" at bounding box center [609, 309] width 164 height 27
click at [1057, 573] on div "Submitted 2 Sort By Created date Required date Order number Customer name Most …" at bounding box center [1479, 437] width 2984 height 600
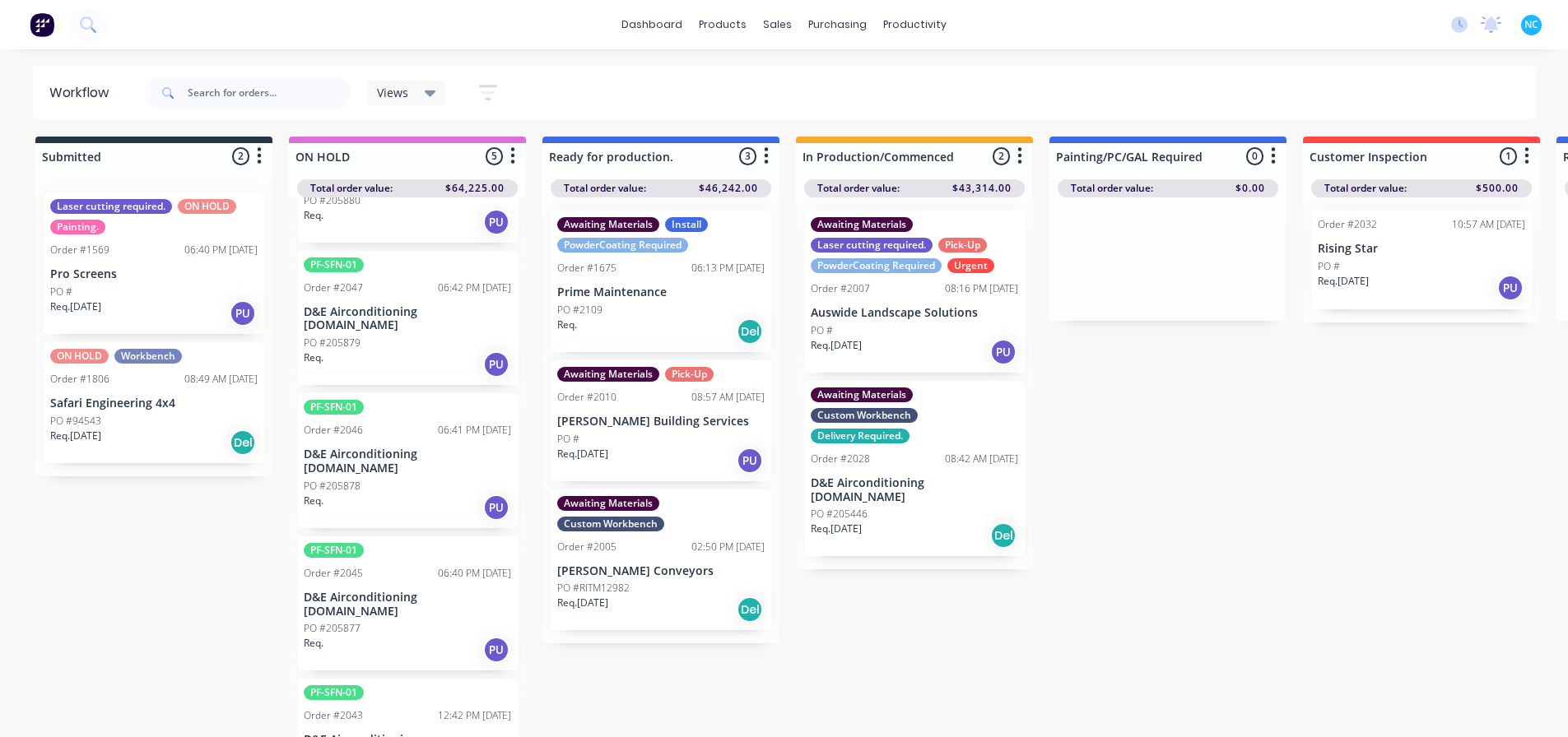
scroll to position [111, 0]
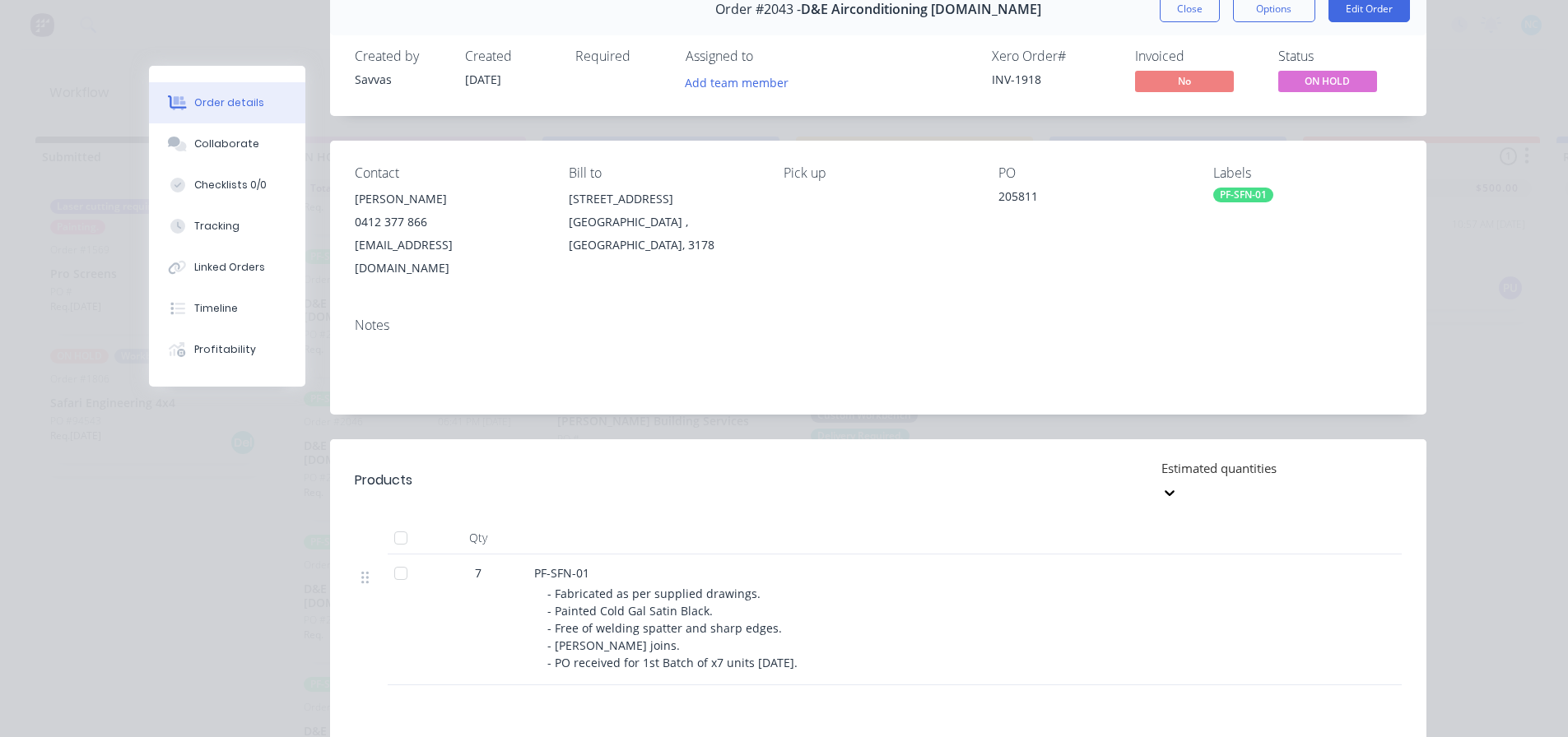
scroll to position [164, 0]
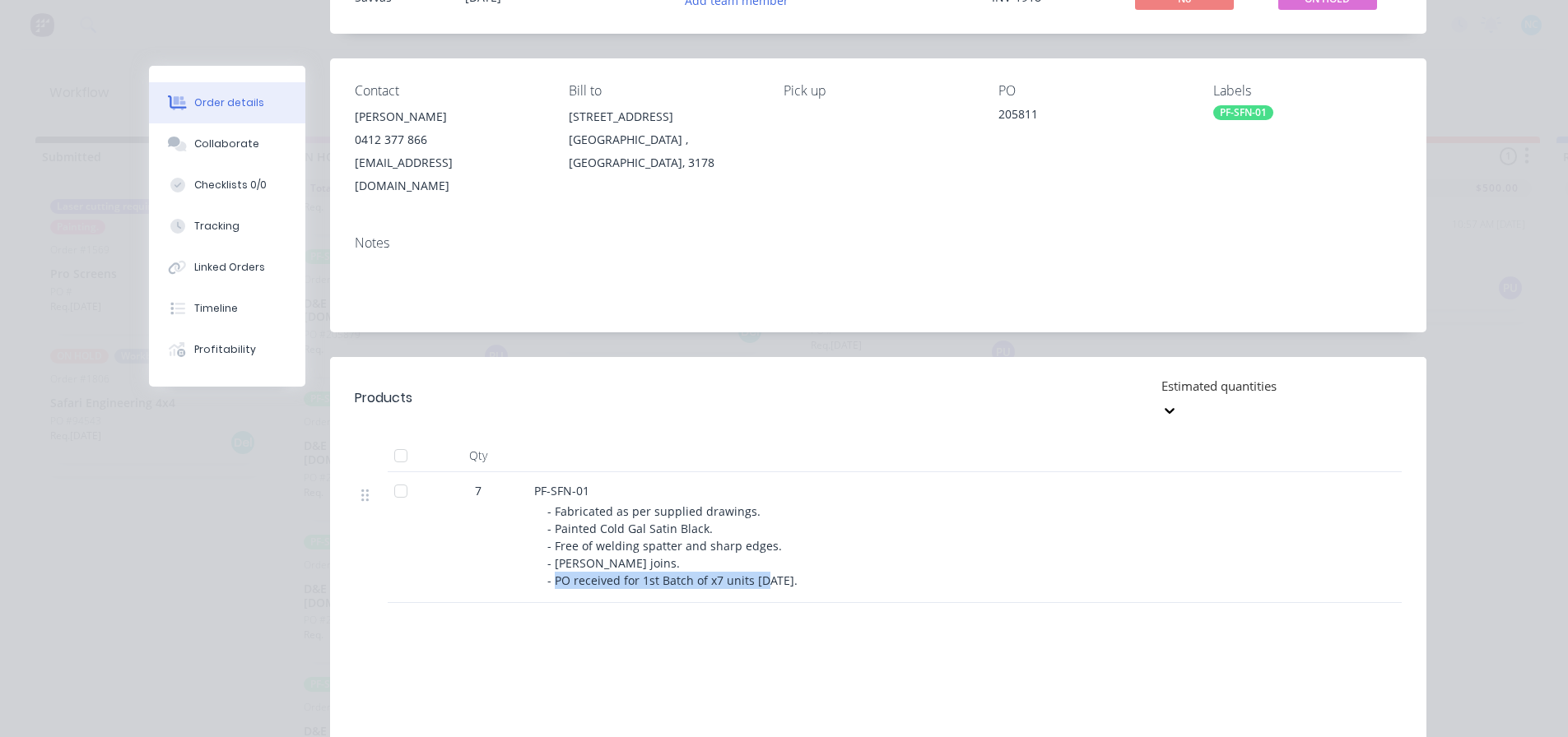
drag, startPoint x: 617, startPoint y: 526, endPoint x: 808, endPoint y: 540, distance: 191.5
click at [798, 540] on span "- Fabricated as per supplied drawings. - Painted Cold Gal Satin Black. - Free o…" at bounding box center [672, 546] width 251 height 85
click at [809, 541] on div "- Fabricated as per supplied drawings. - Painted Cold Gal Satin Black. - Free o…" at bounding box center [864, 546] width 633 height 86
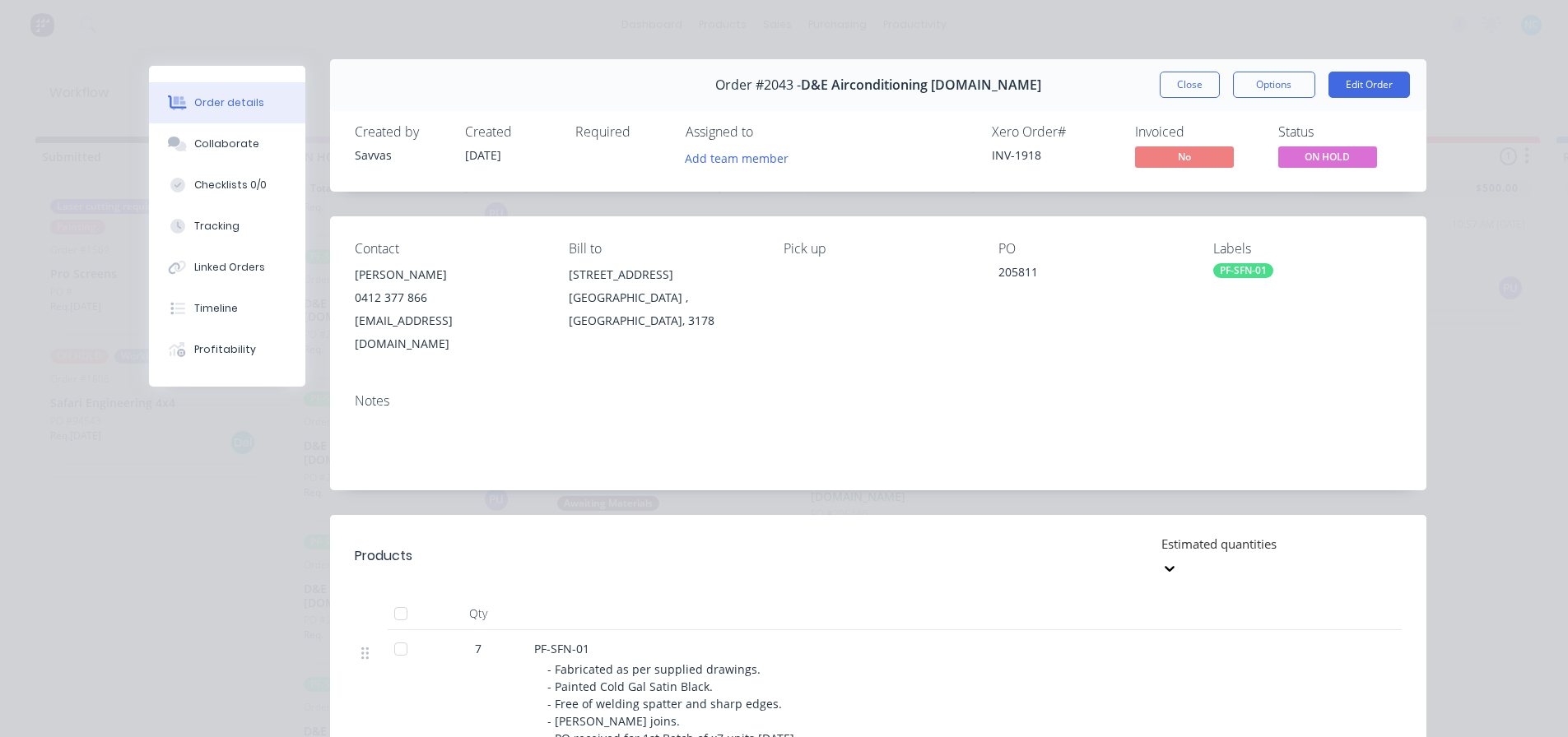
scroll to position [0, 0]
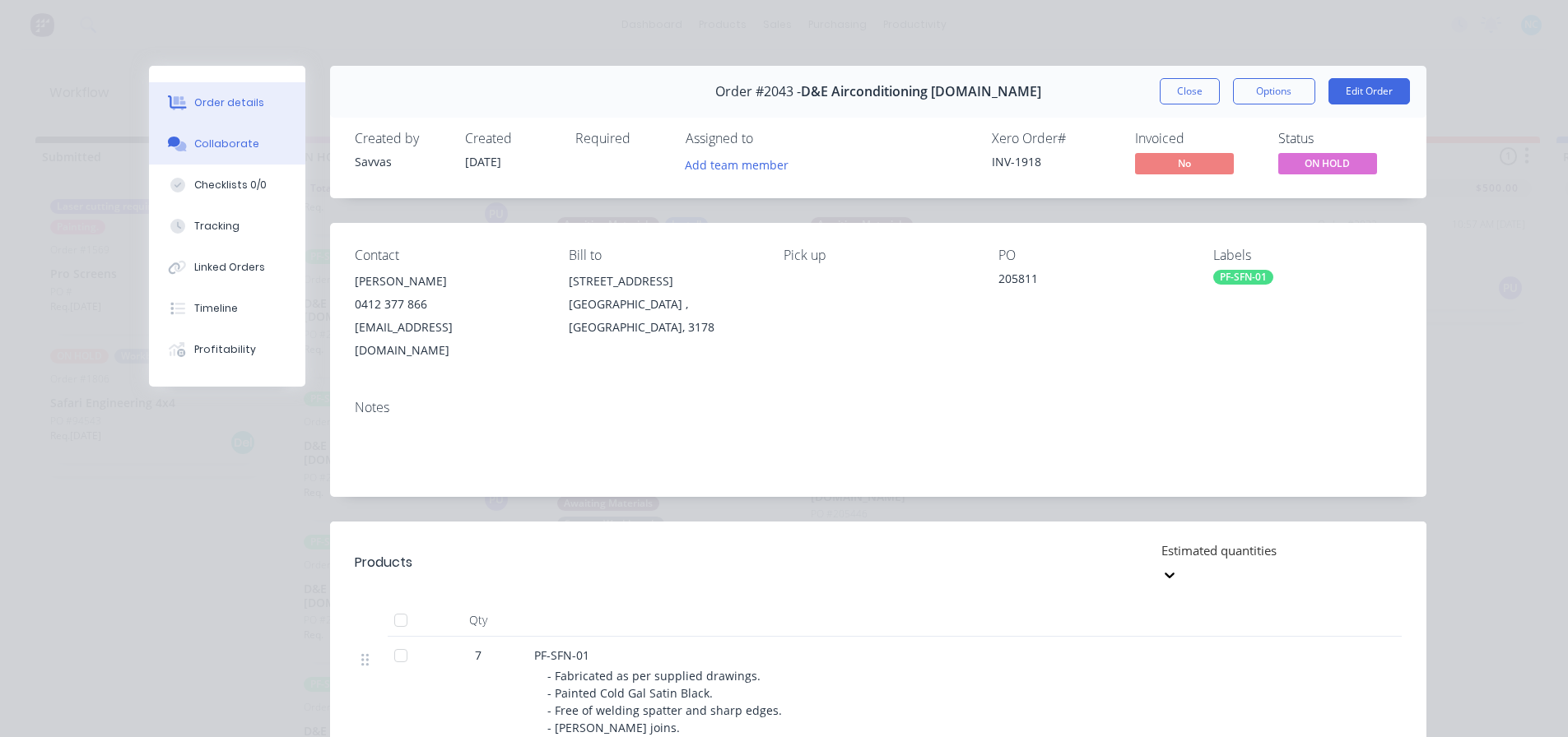
click at [256, 132] on button "Collaborate" at bounding box center [227, 143] width 156 height 41
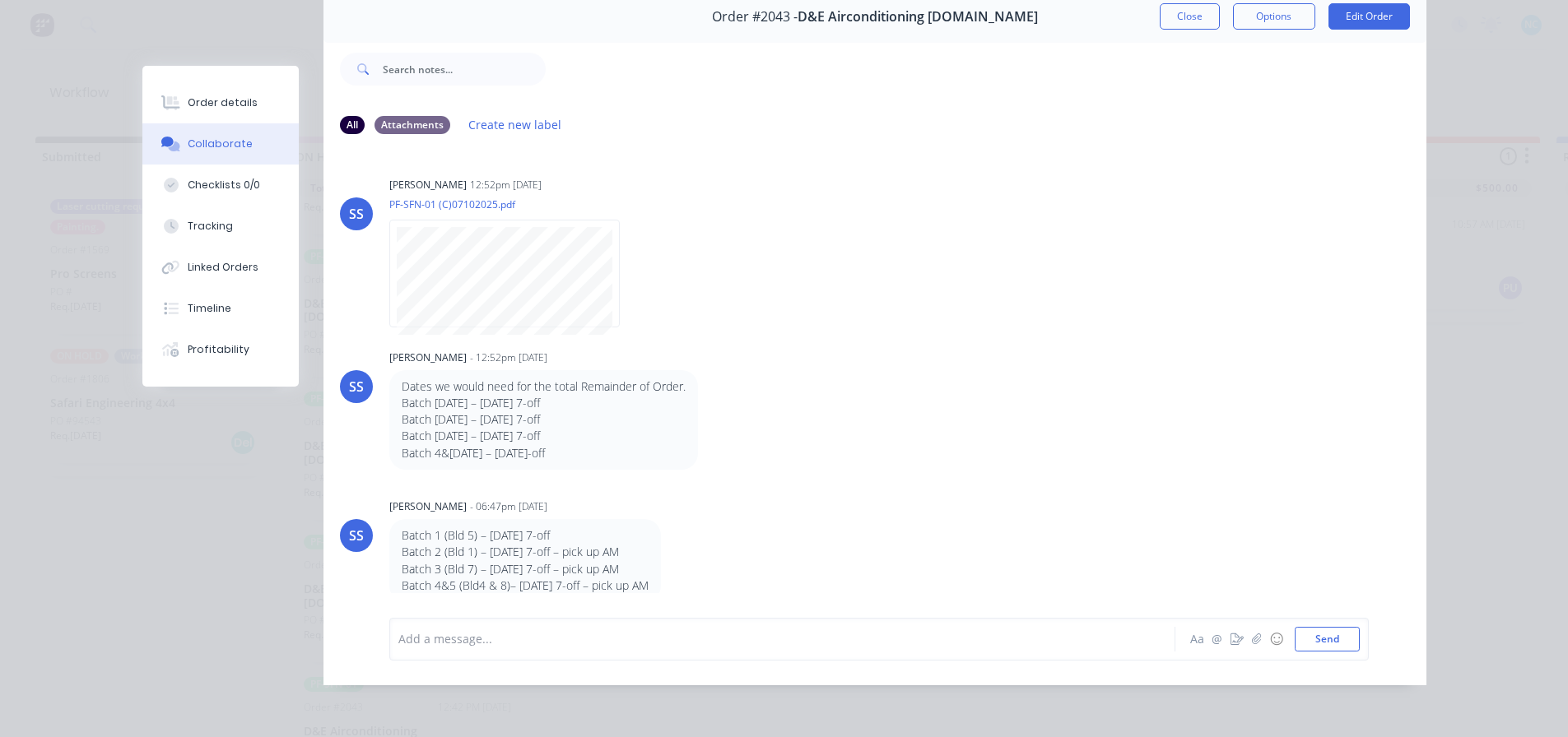
scroll to position [87, 0]
drag, startPoint x: 1165, startPoint y: 9, endPoint x: 1097, endPoint y: 45, distance: 76.9
click at [1165, 8] on button "Close" at bounding box center [1189, 16] width 60 height 26
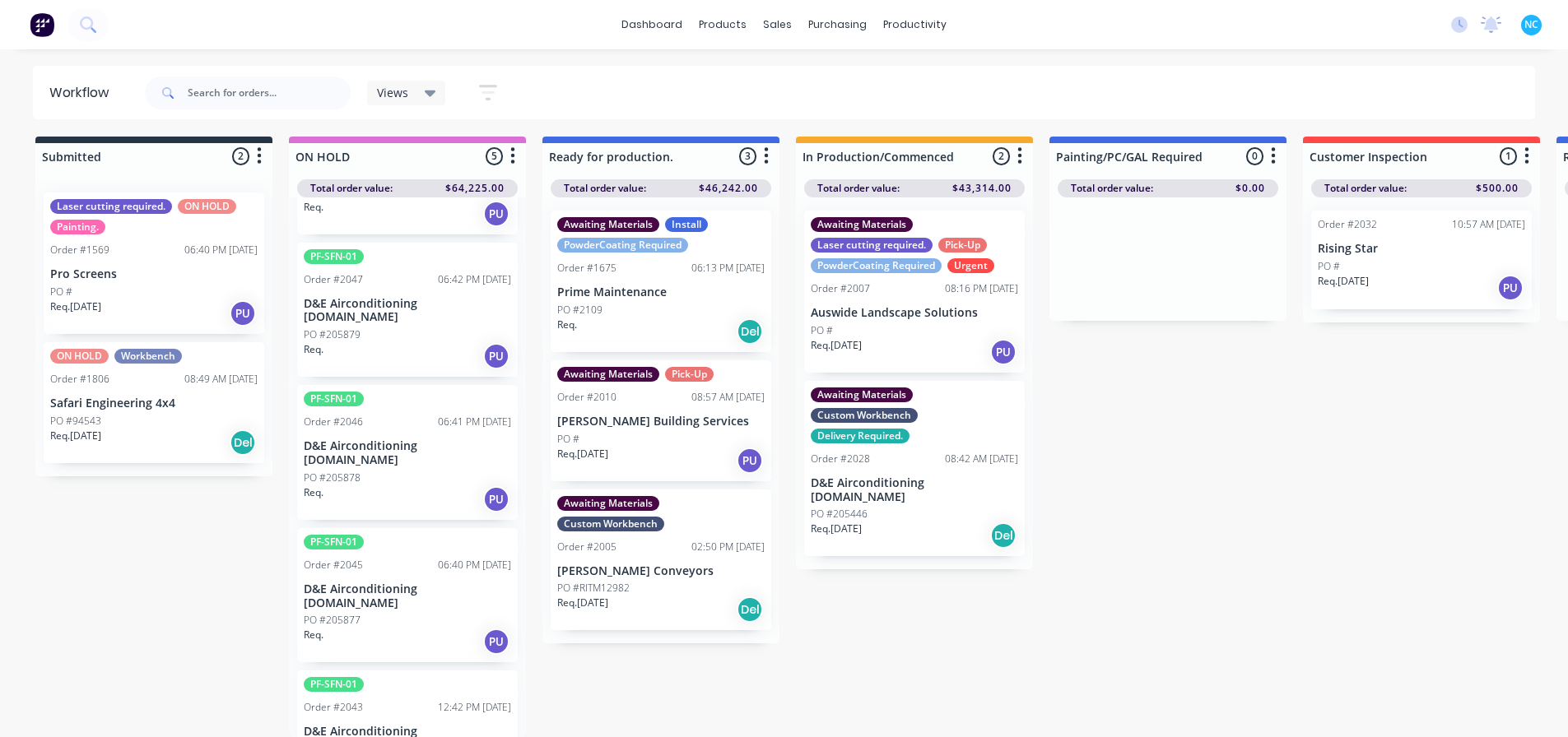
click at [434, 628] on div "Req. PU" at bounding box center [407, 642] width 207 height 28
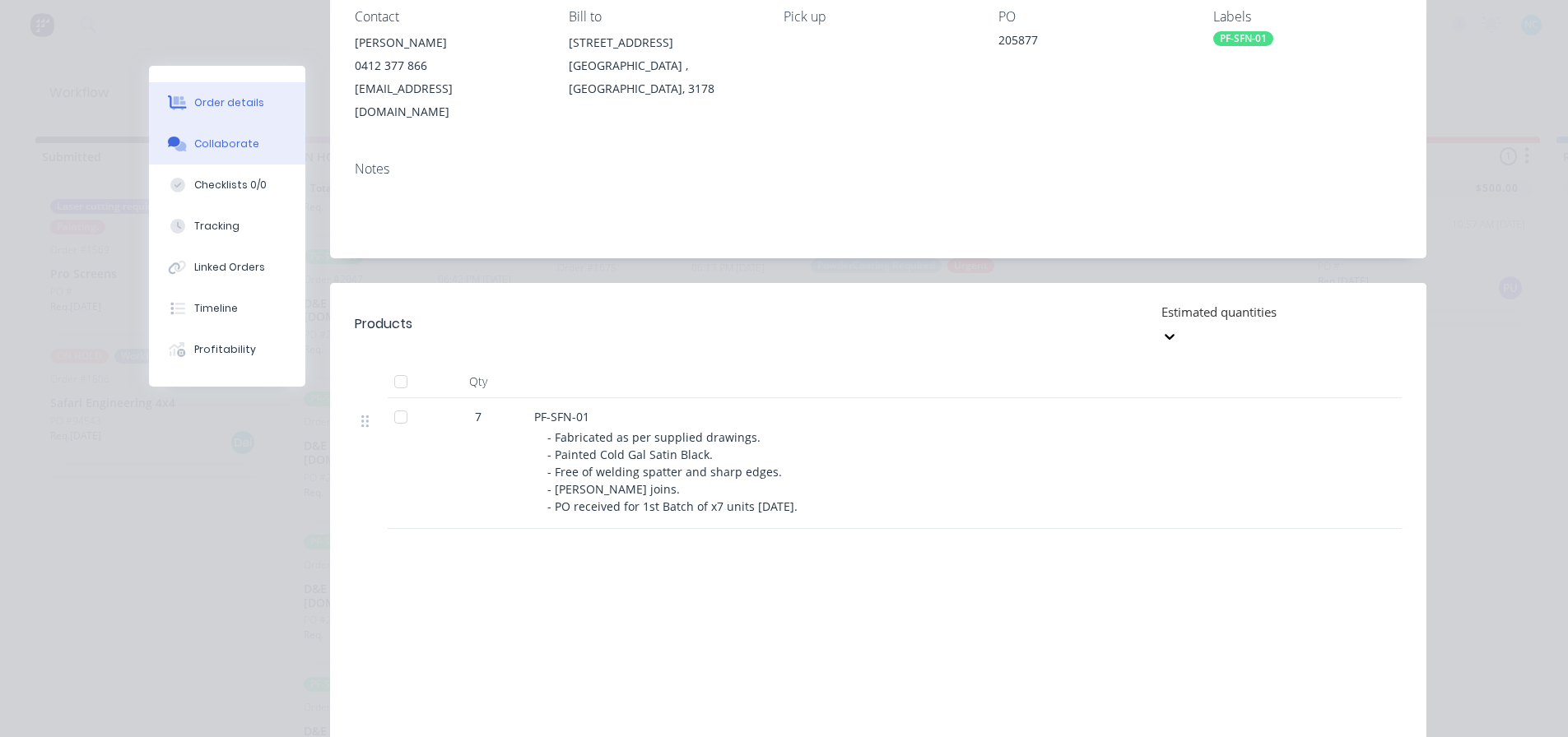
scroll to position [247, 0]
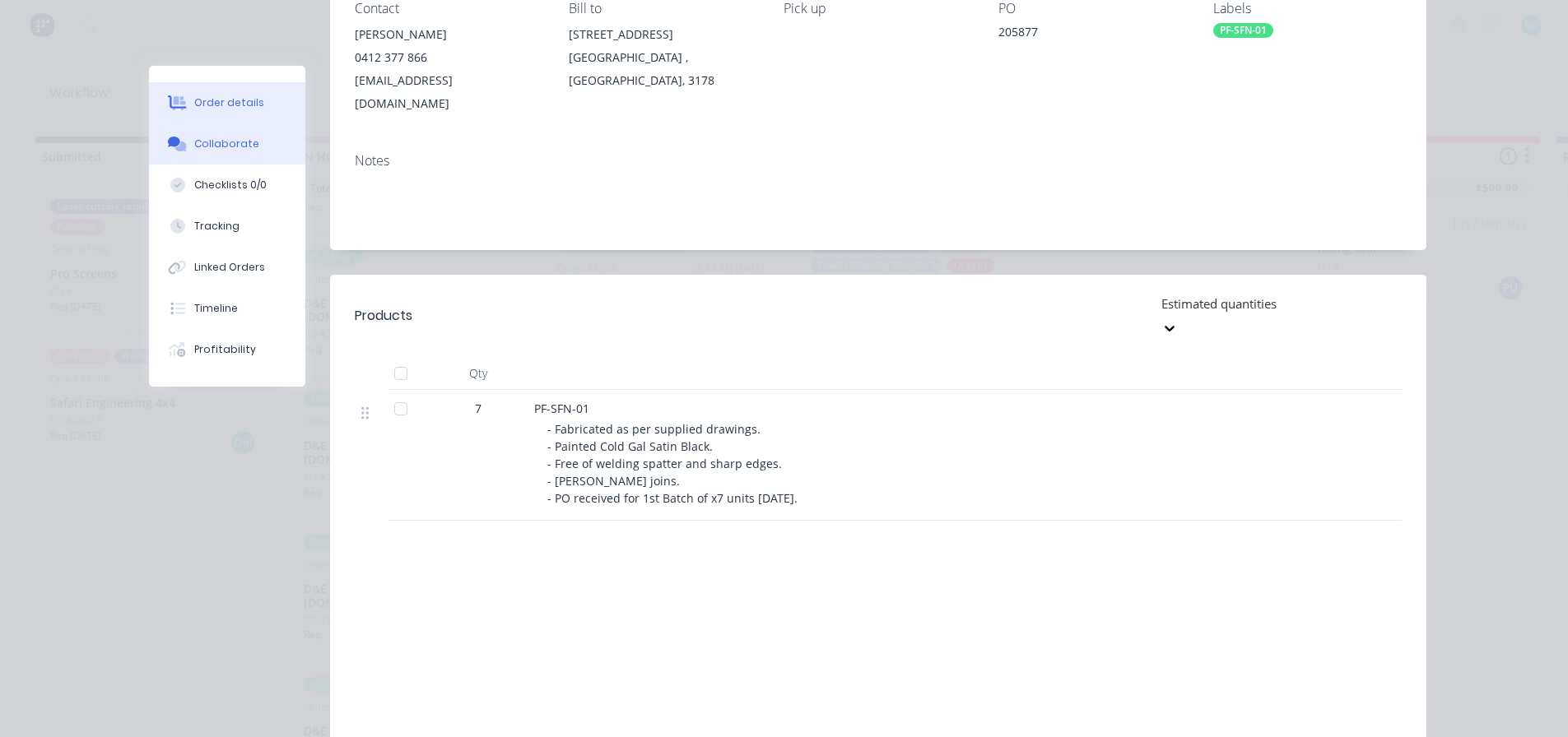
click at [253, 150] on button "Collaborate" at bounding box center [227, 143] width 156 height 41
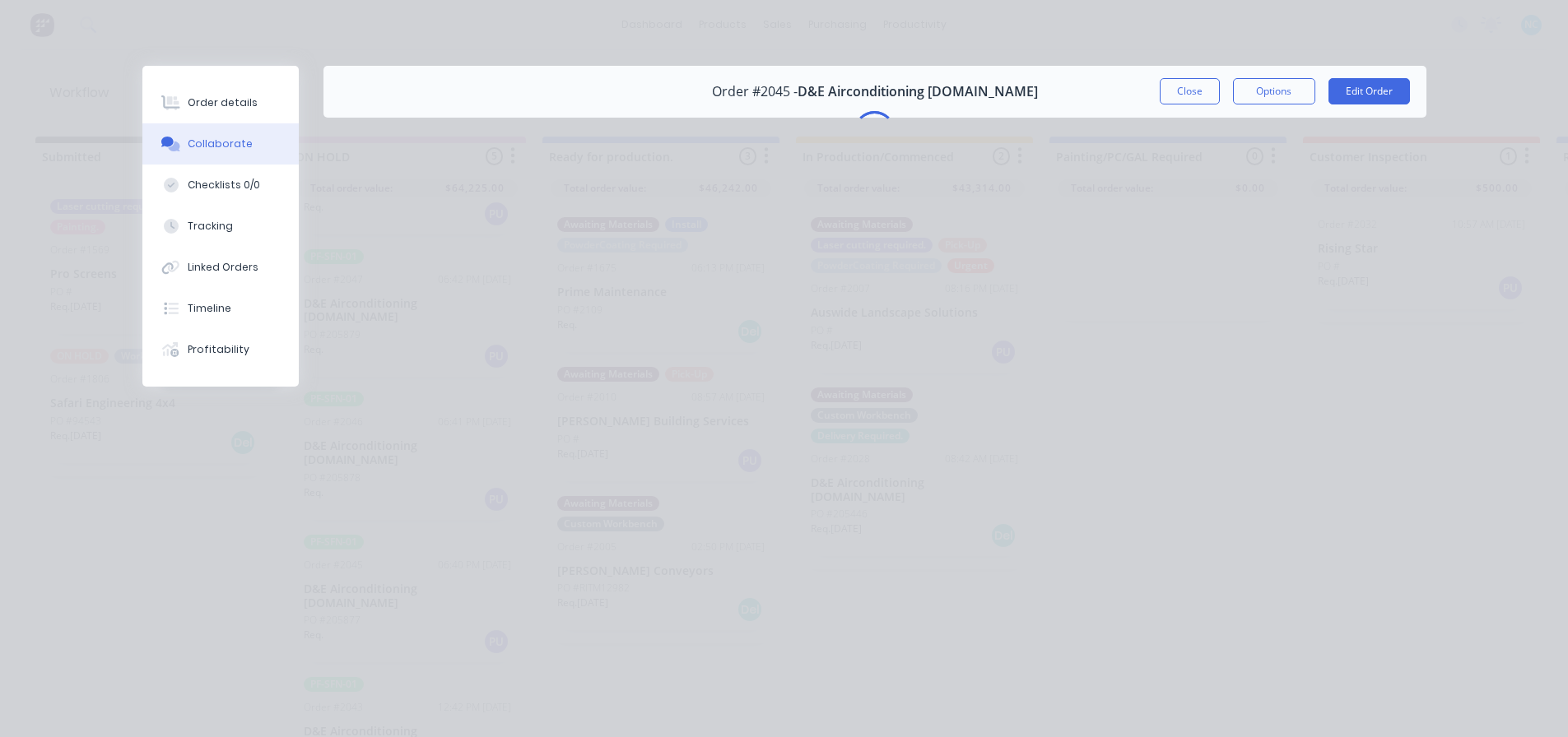
scroll to position [0, 0]
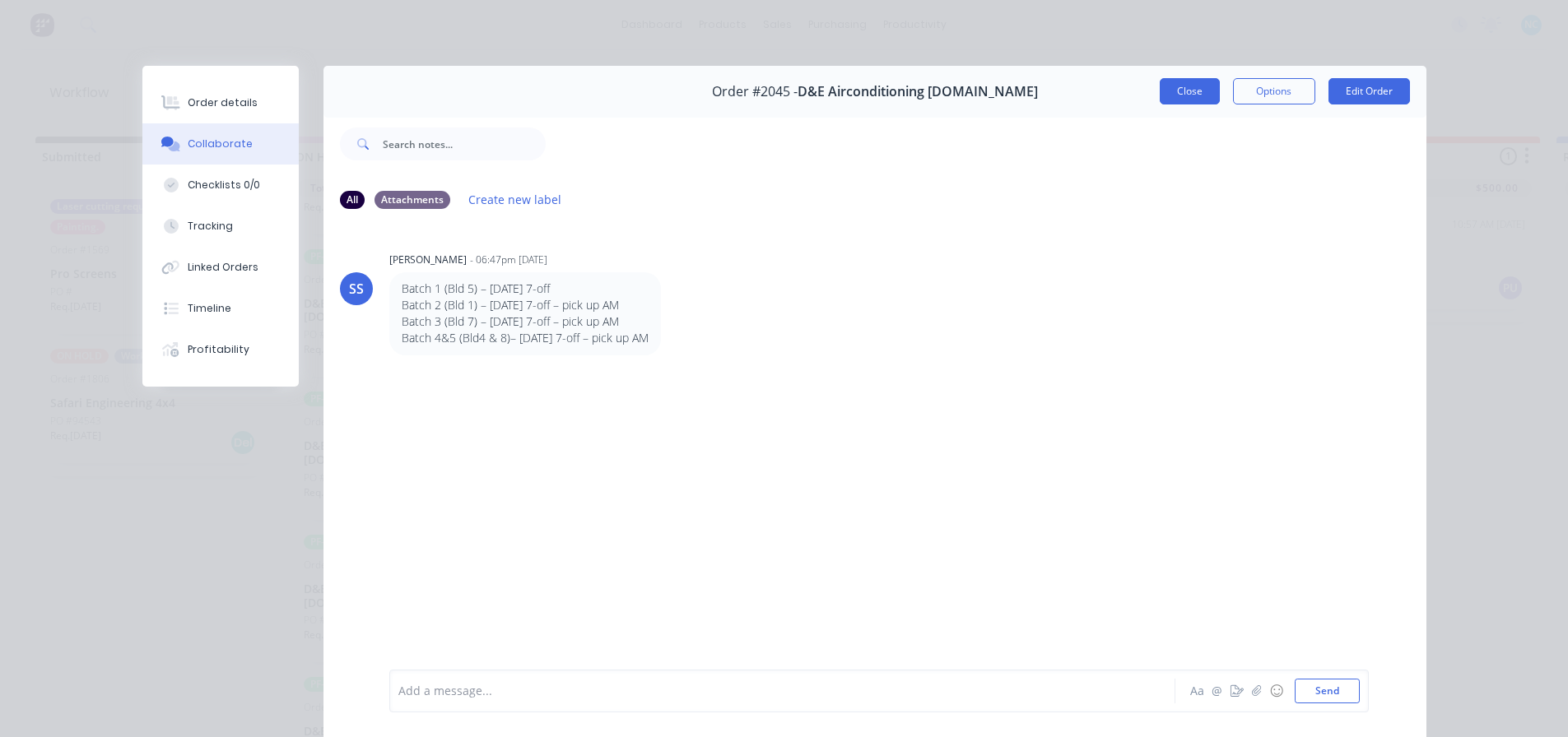
click at [1178, 98] on button "Close" at bounding box center [1189, 91] width 60 height 26
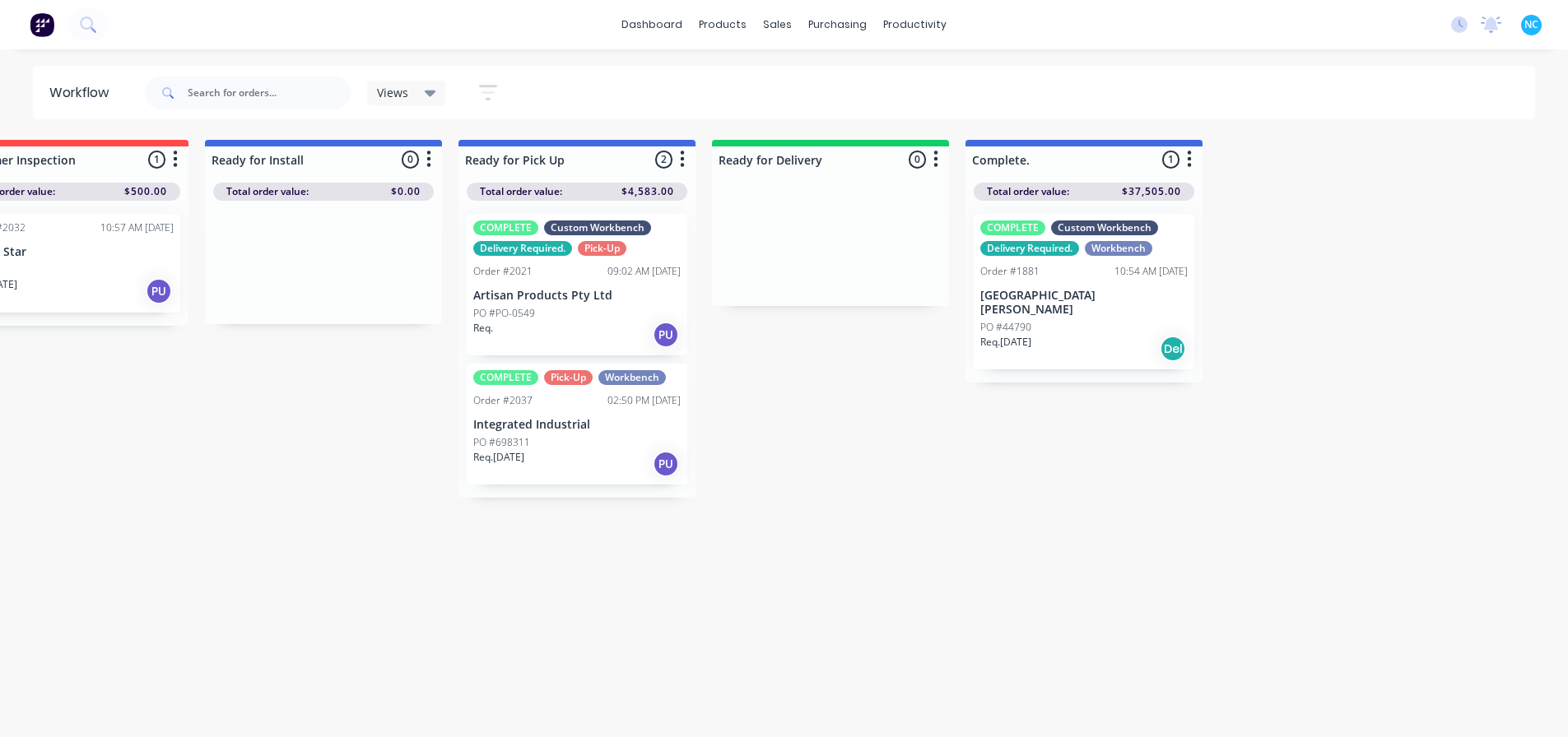
scroll to position [0, 1416]
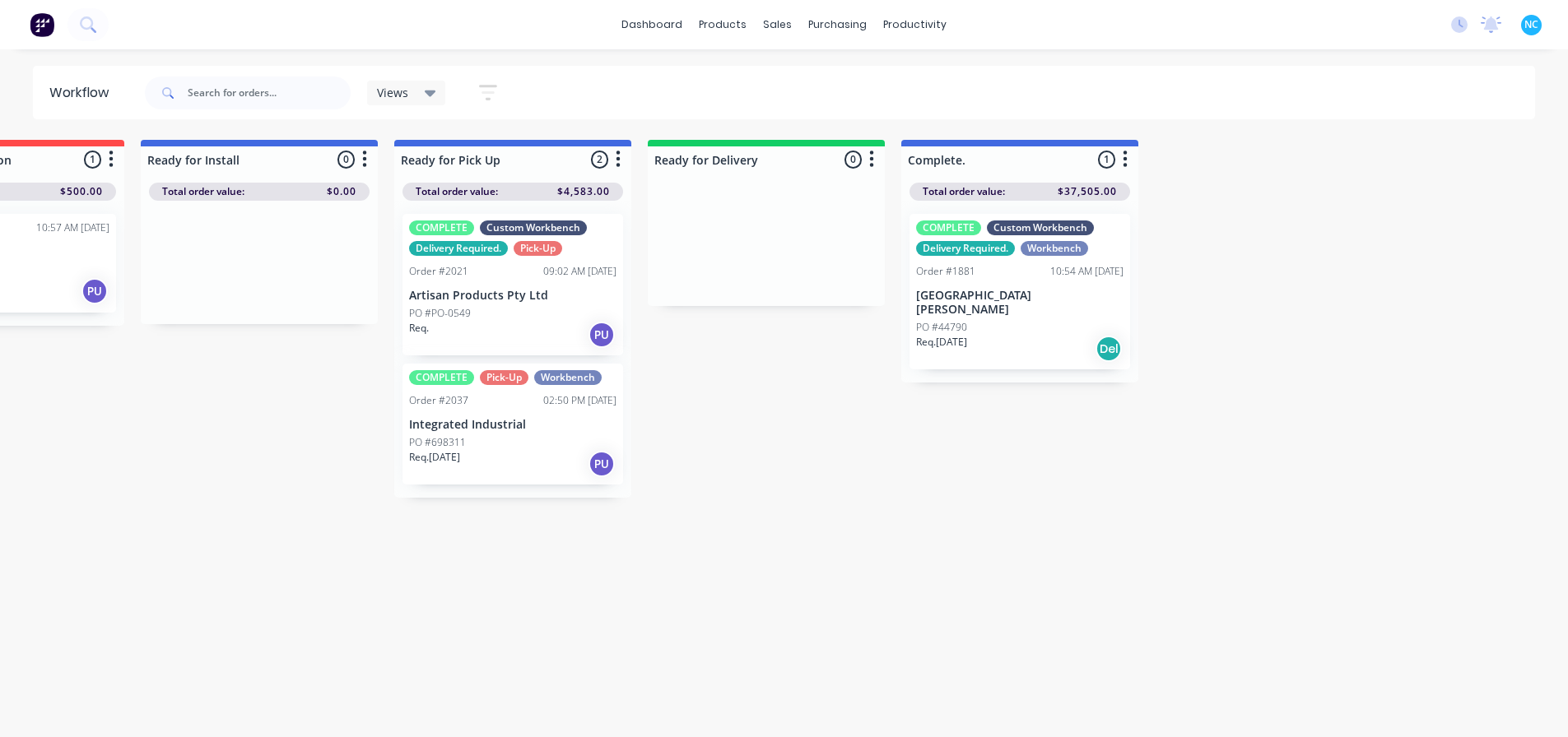
click at [535, 463] on div "Req. [DATE] PU" at bounding box center [513, 464] width 207 height 28
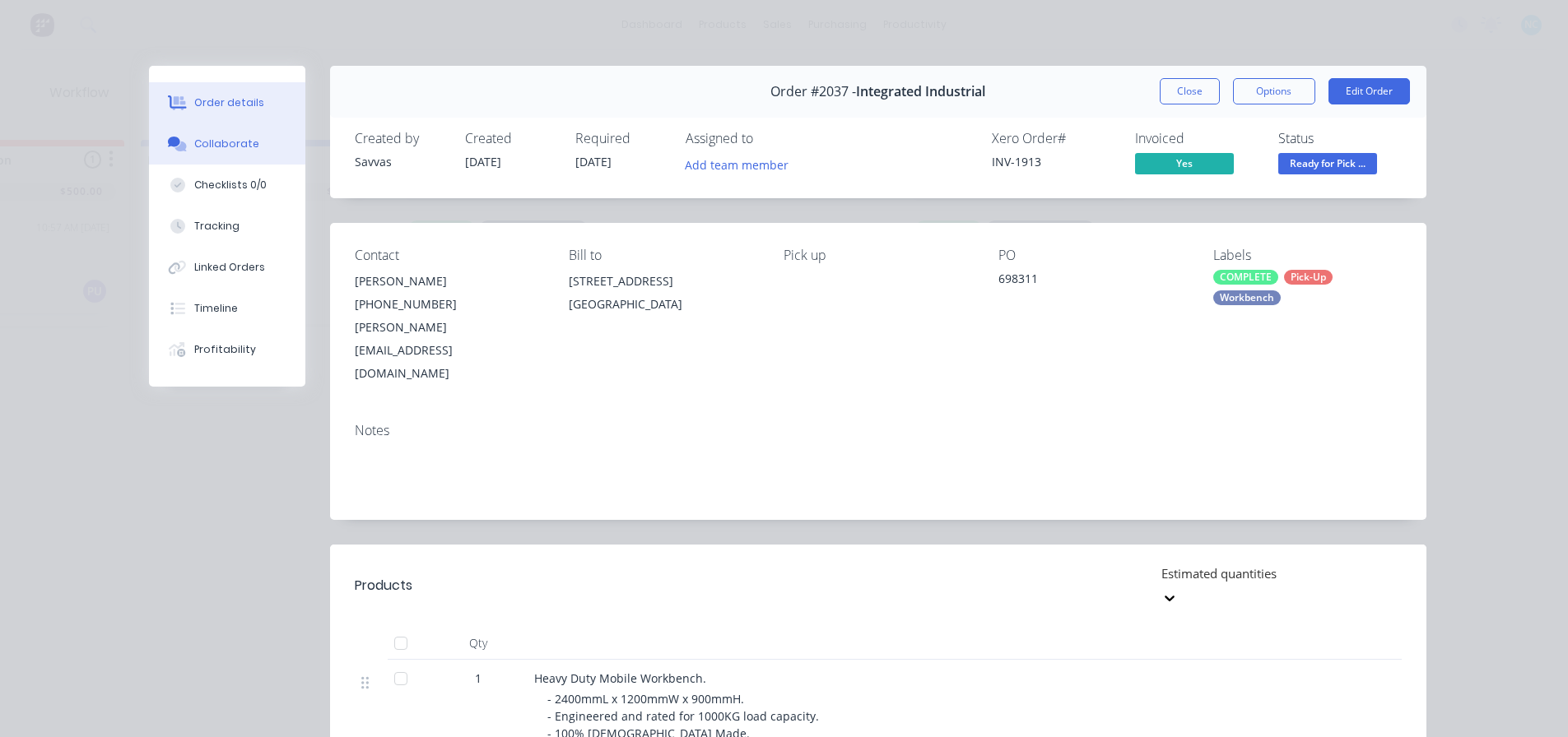
click at [263, 153] on button "Collaborate" at bounding box center [227, 143] width 156 height 41
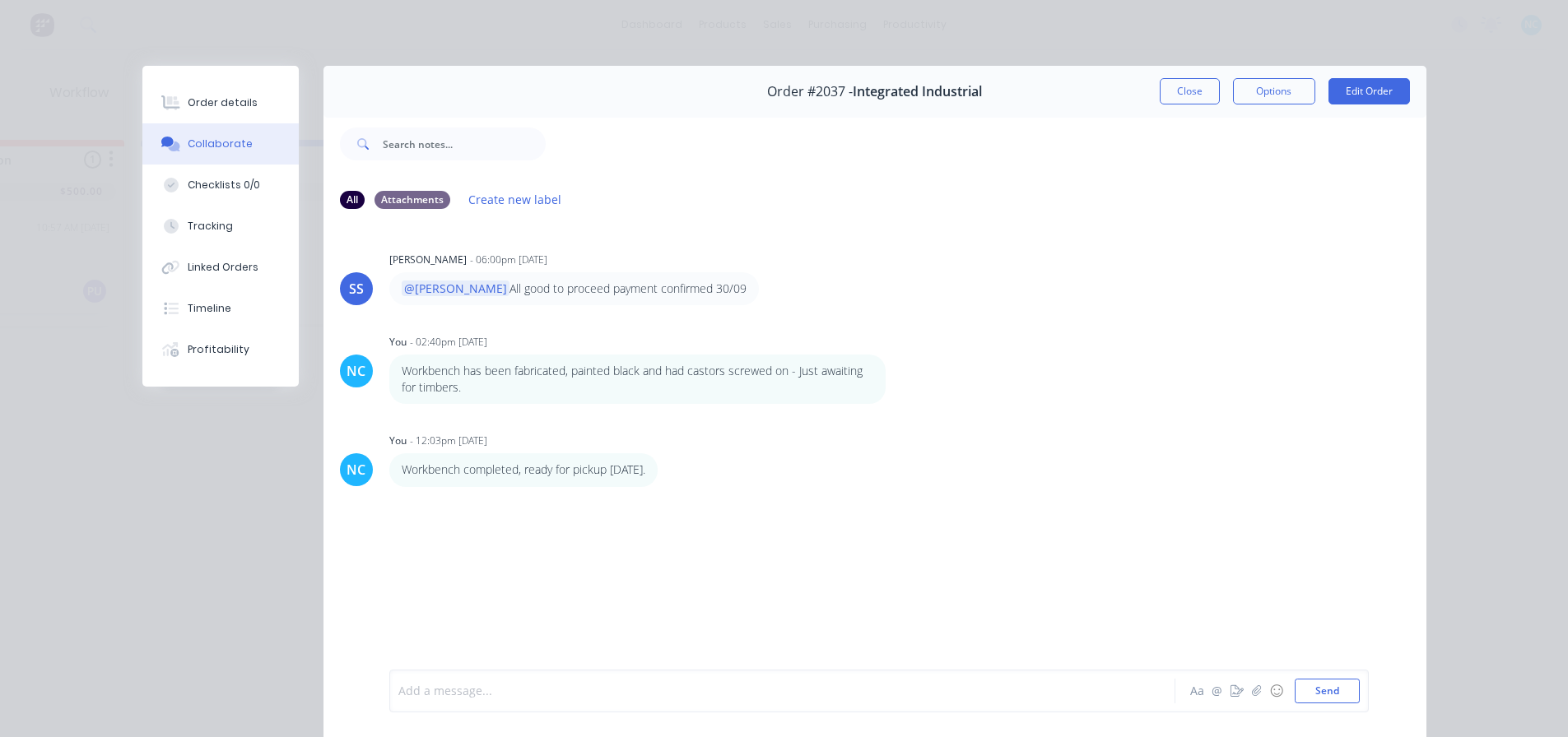
click at [560, 688] on div at bounding box center [759, 691] width 720 height 17
click at [1173, 100] on button "Close" at bounding box center [1189, 91] width 60 height 26
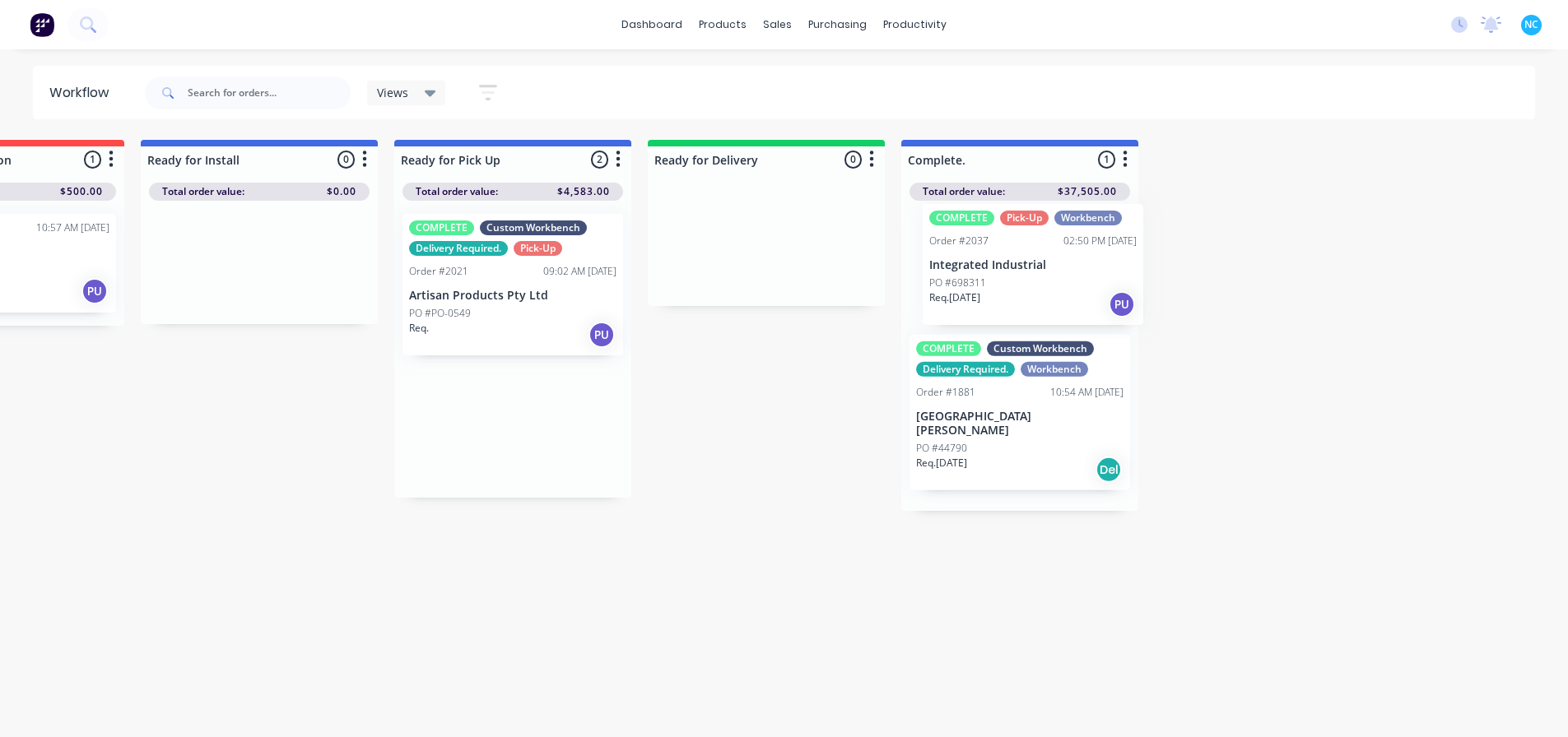
drag, startPoint x: 503, startPoint y: 441, endPoint x: 1032, endPoint y: 281, distance: 552.7
click at [1032, 281] on div "Submitted 2 Sort By Created date Required date Order number Customer name Most …" at bounding box center [64, 440] width 2984 height 600
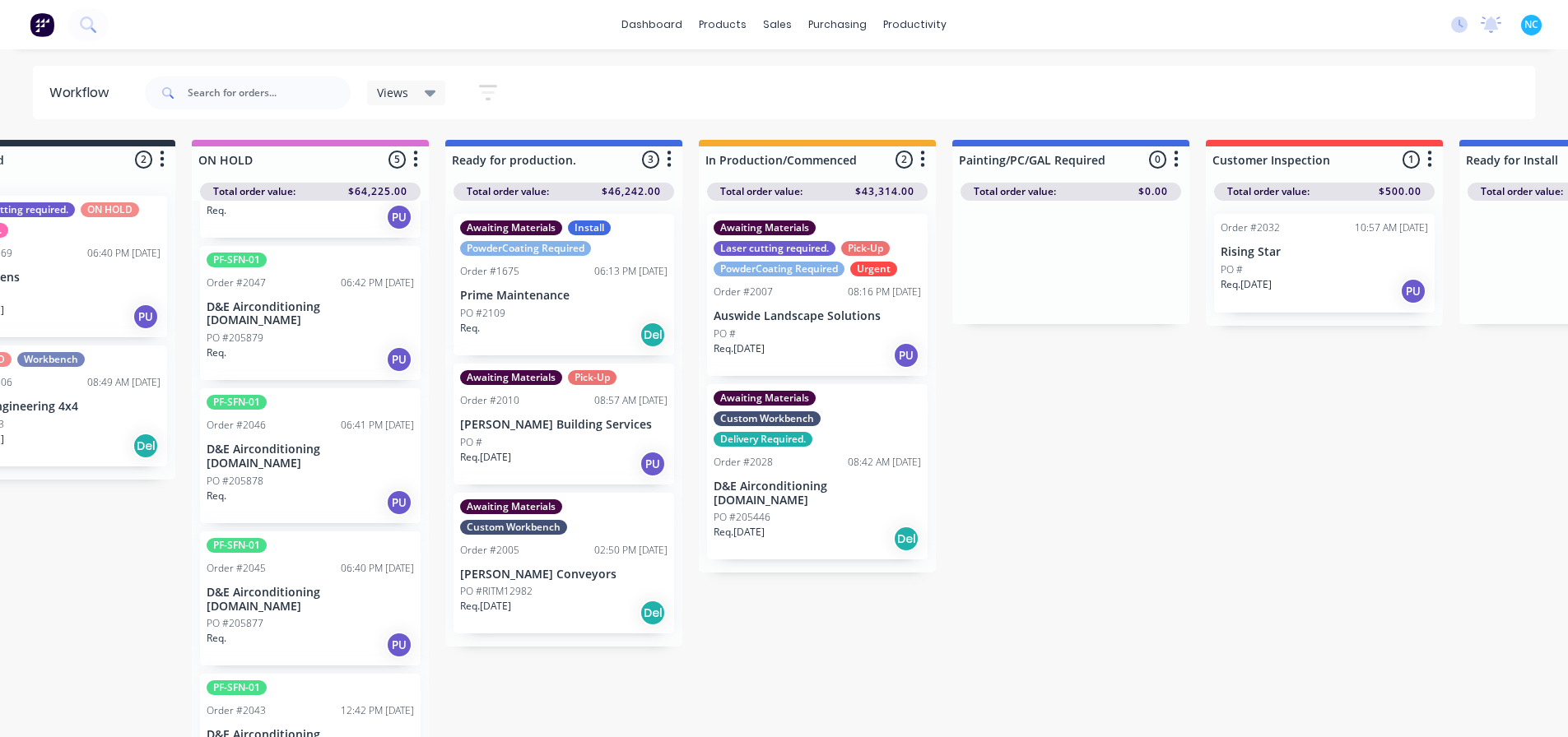
scroll to position [0, 66]
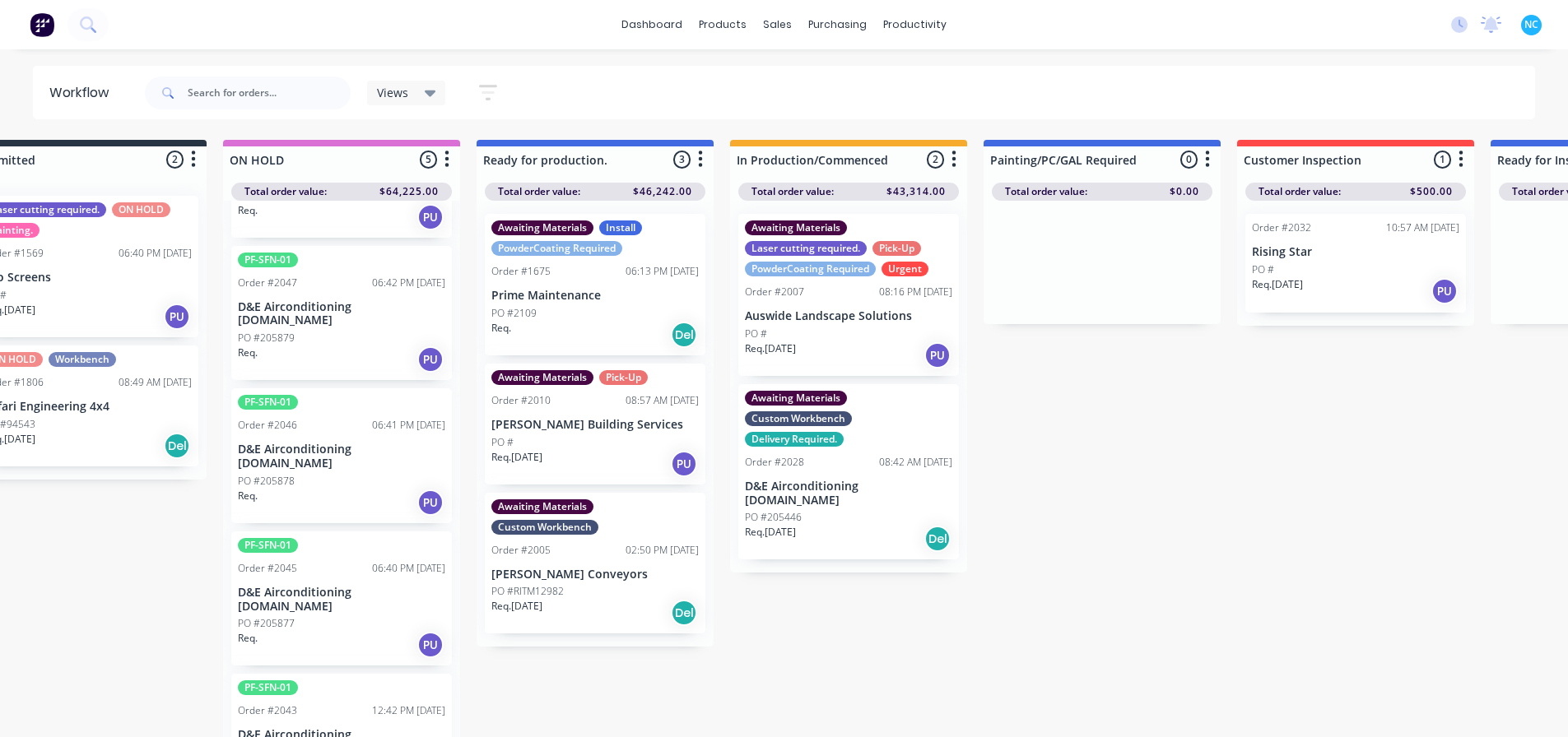
click at [294, 489] on div "Req. PU" at bounding box center [342, 503] width 207 height 28
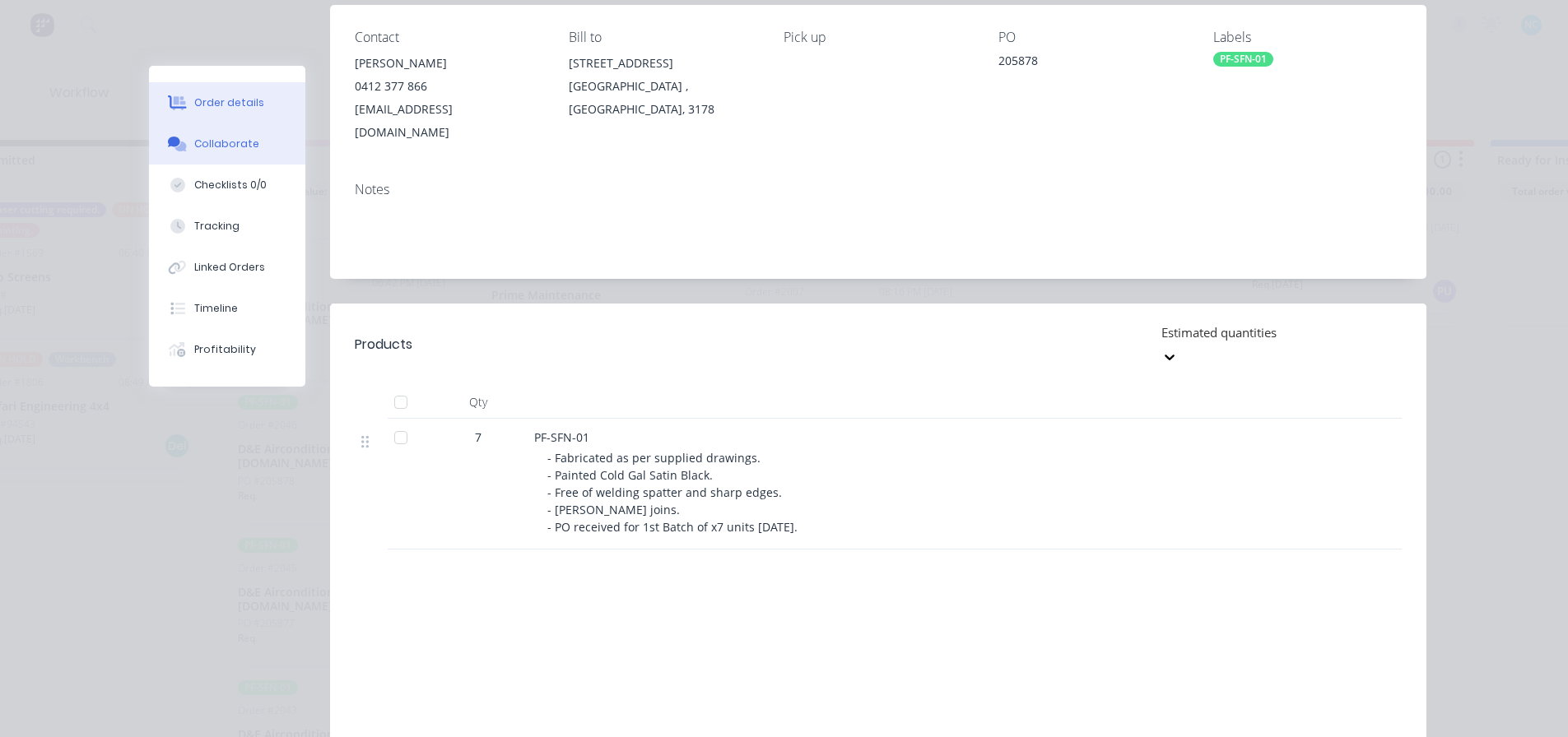
scroll to position [247, 0]
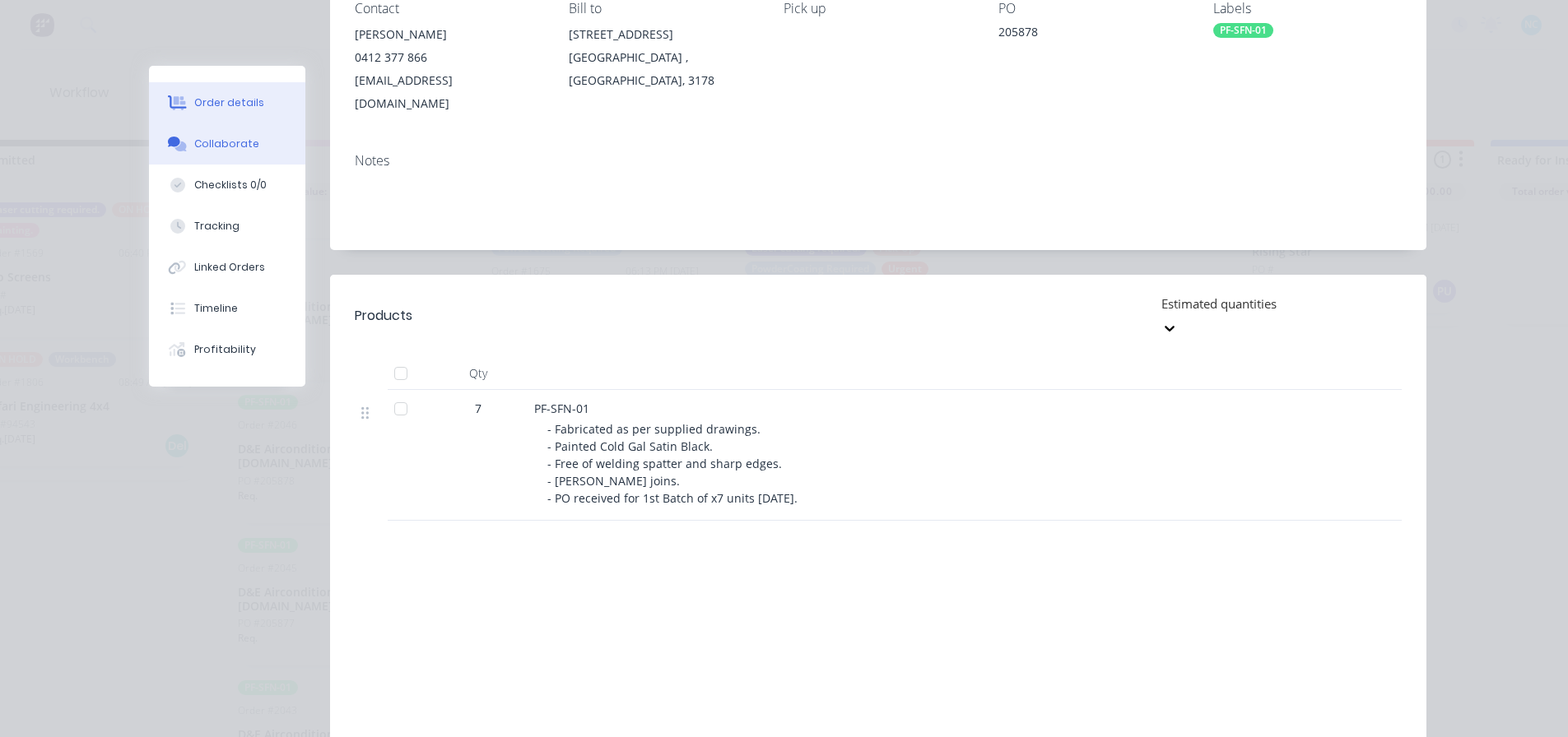
click at [234, 143] on div "Collaborate" at bounding box center [226, 144] width 65 height 15
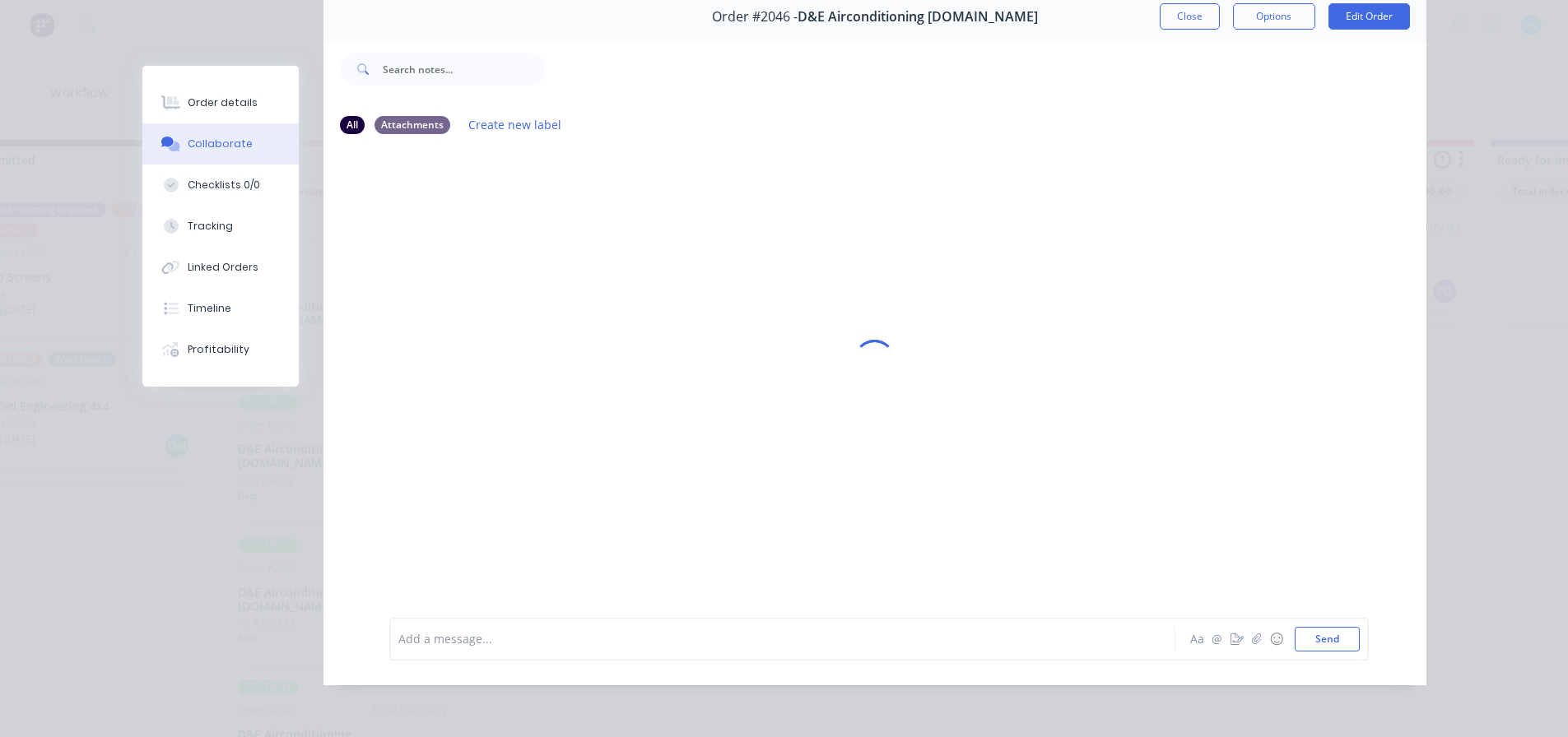
scroll to position [0, 0]
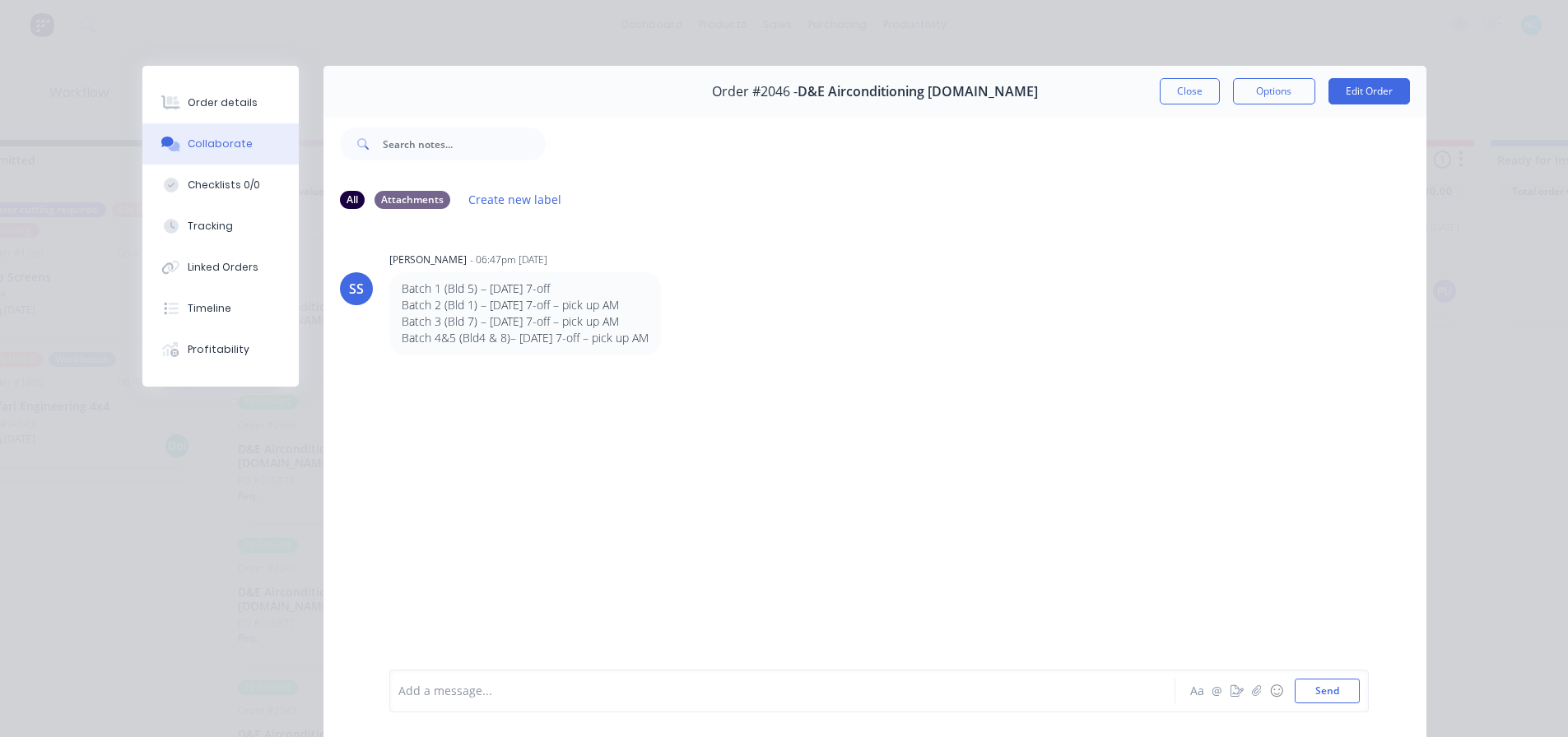
click at [0, 181] on div "Order details Collaborate Checklists 0/0 Tracking Linked Orders Timeline Profit…" at bounding box center [784, 368] width 1568 height 737
drag, startPoint x: 118, startPoint y: 255, endPoint x: 107, endPoint y: 258, distance: 11.4
click at [118, 256] on div "Order details Collaborate Checklists 0/0 Tracking Linked Orders Timeline Profit…" at bounding box center [784, 368] width 1568 height 737
click at [1162, 78] on button "Close" at bounding box center [1189, 91] width 60 height 26
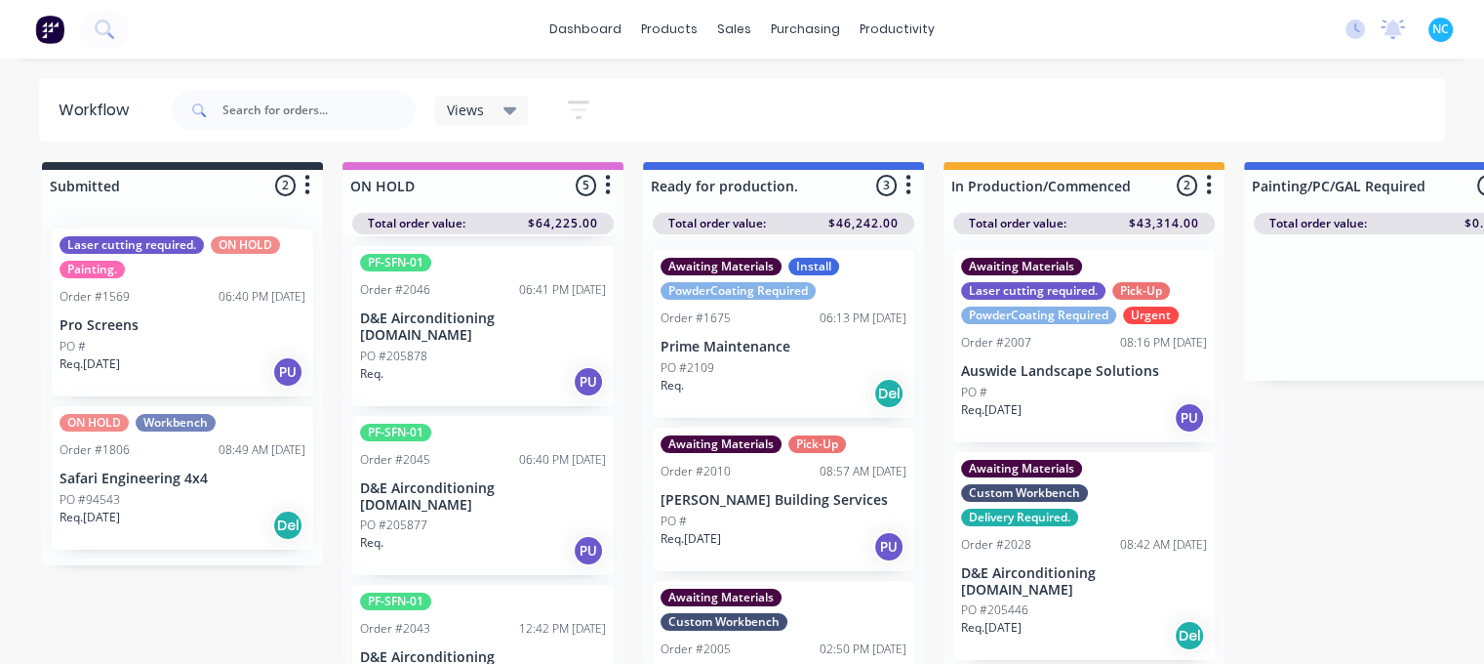
scroll to position [19, 0]
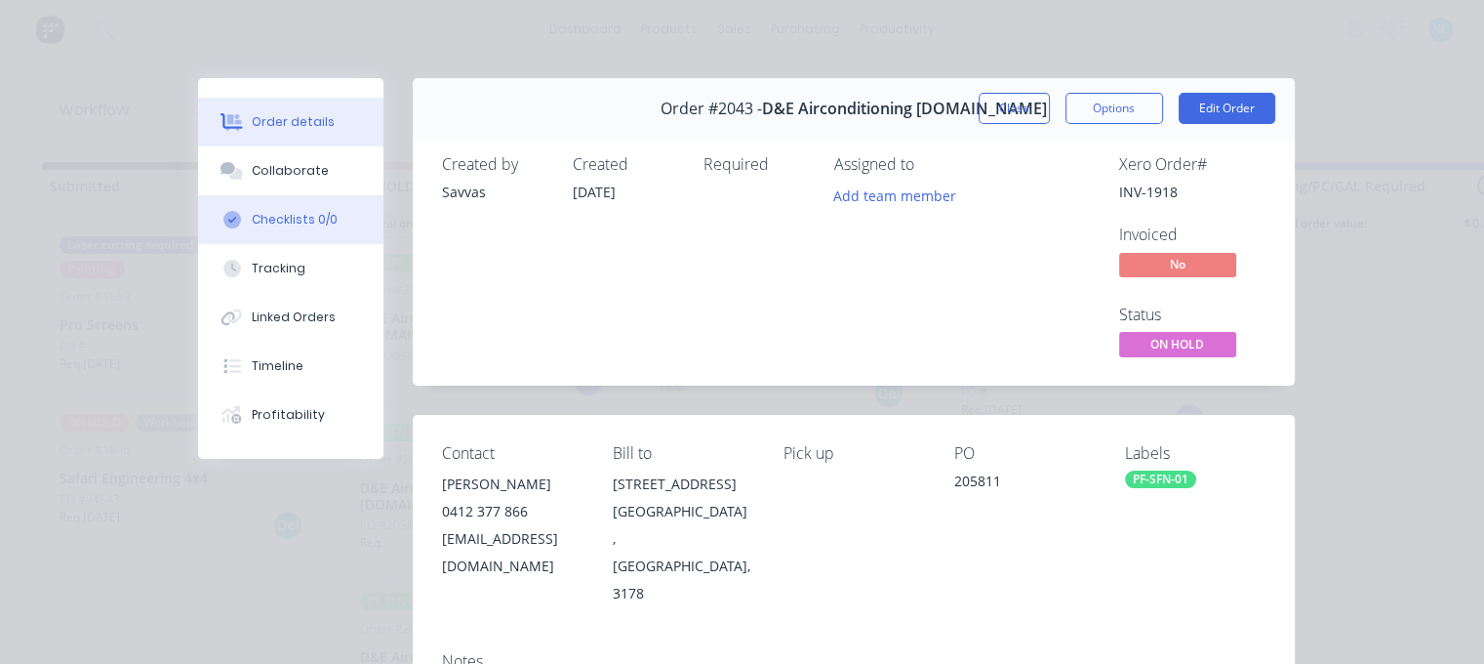
click at [295, 233] on button "Checklists 0/0" at bounding box center [290, 219] width 185 height 49
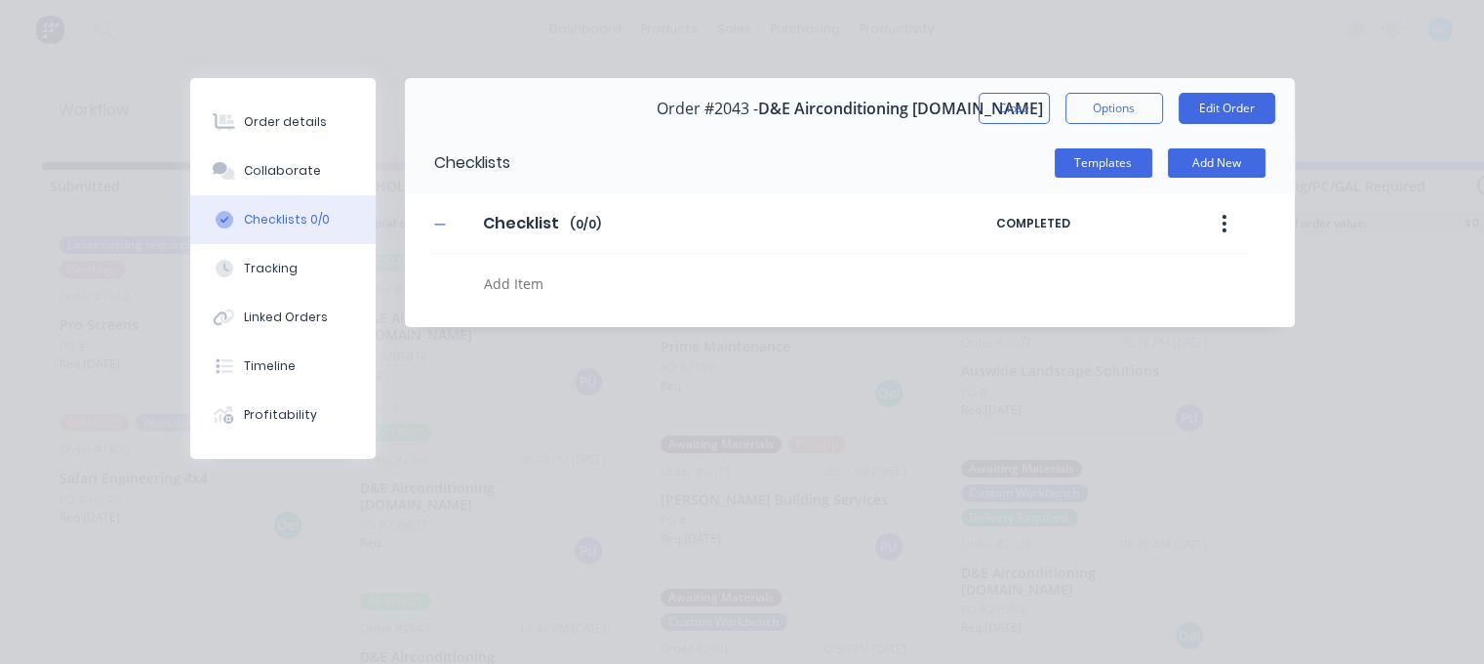
click at [329, 198] on button "Checklists 0/0" at bounding box center [282, 219] width 185 height 49
click at [324, 181] on button "Collaborate" at bounding box center [282, 170] width 185 height 49
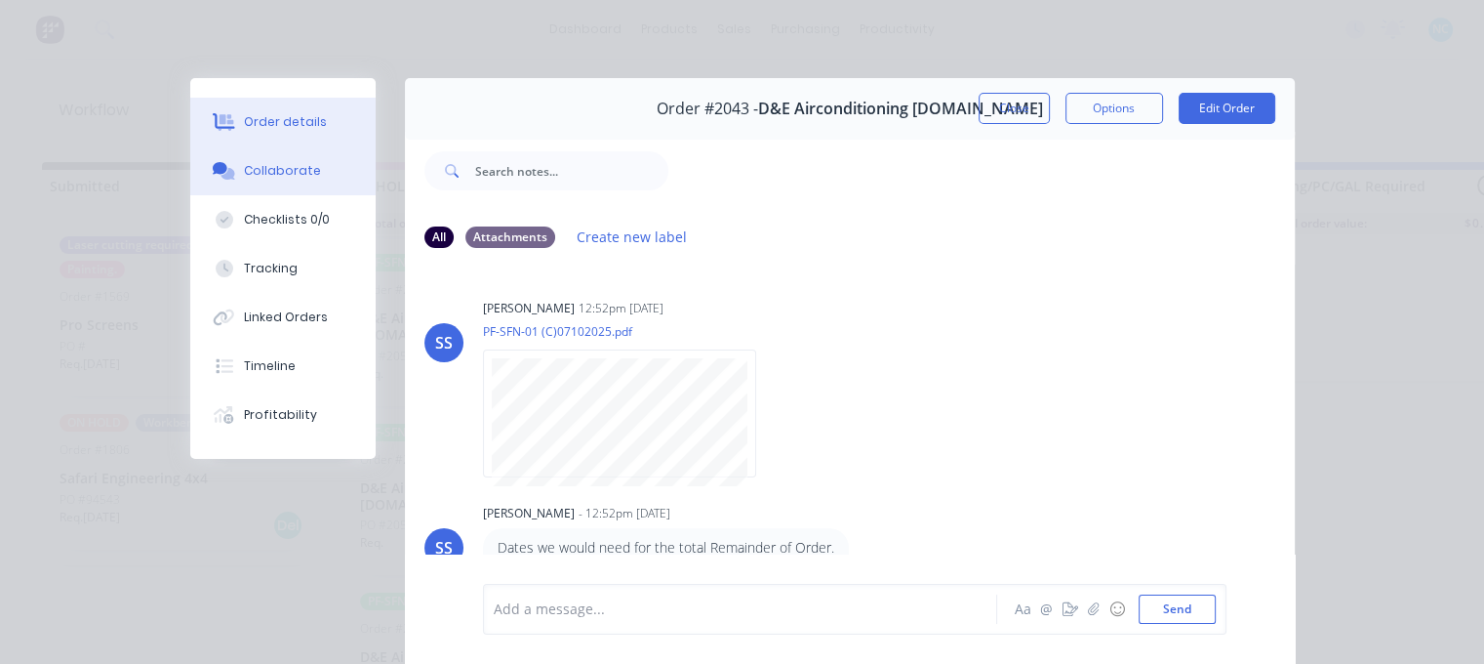
click at [262, 104] on button "Order details" at bounding box center [282, 122] width 185 height 49
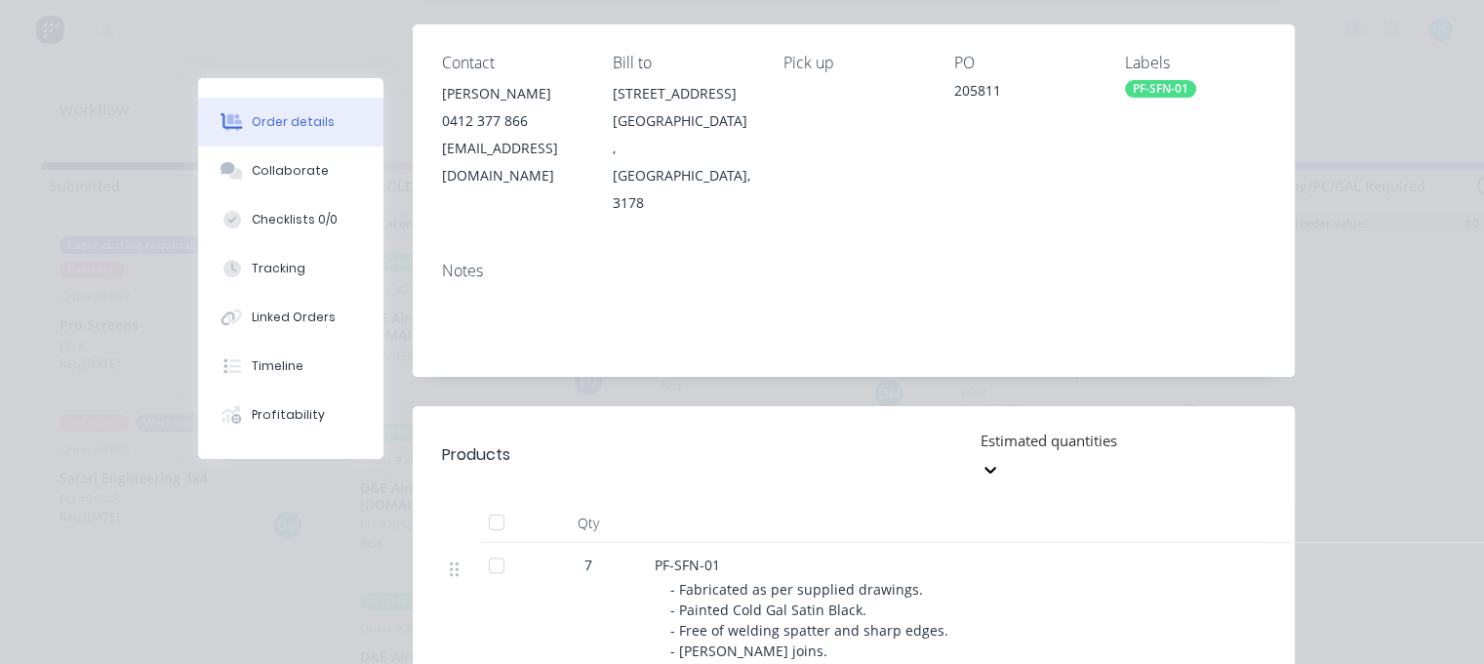
scroll to position [0, 0]
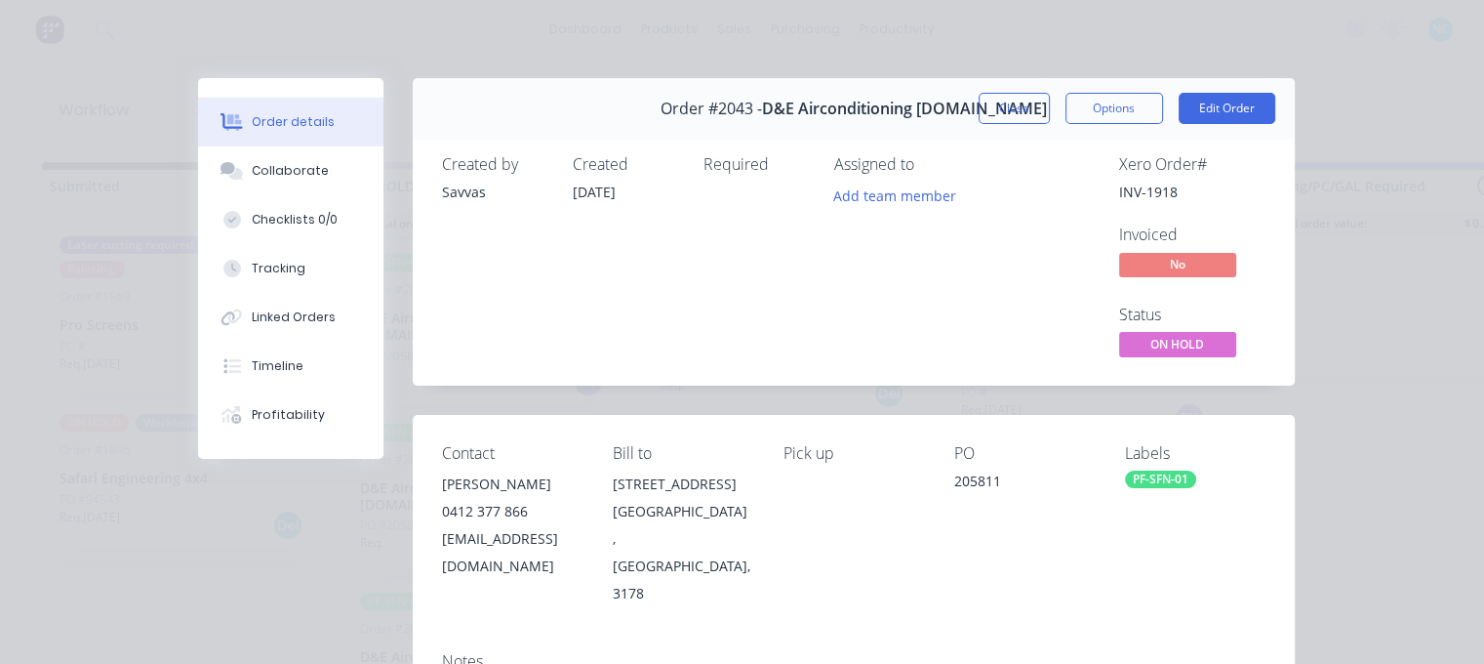
click at [966, 120] on div "Order #2043 - D&E Airconditioning [DOMAIN_NAME]" at bounding box center [854, 109] width 386 height 58
click at [993, 116] on button "Close" at bounding box center [1014, 108] width 71 height 31
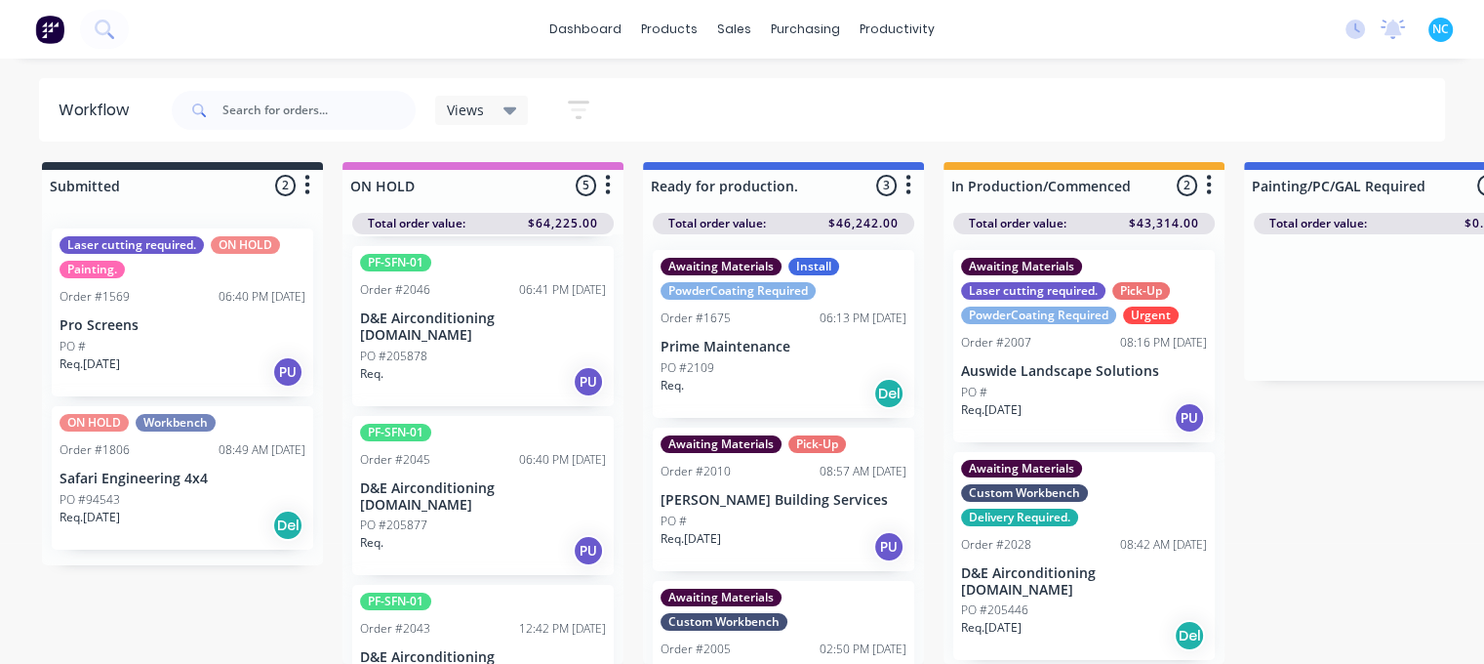
click at [492, 534] on div "Req. PU" at bounding box center [483, 550] width 246 height 33
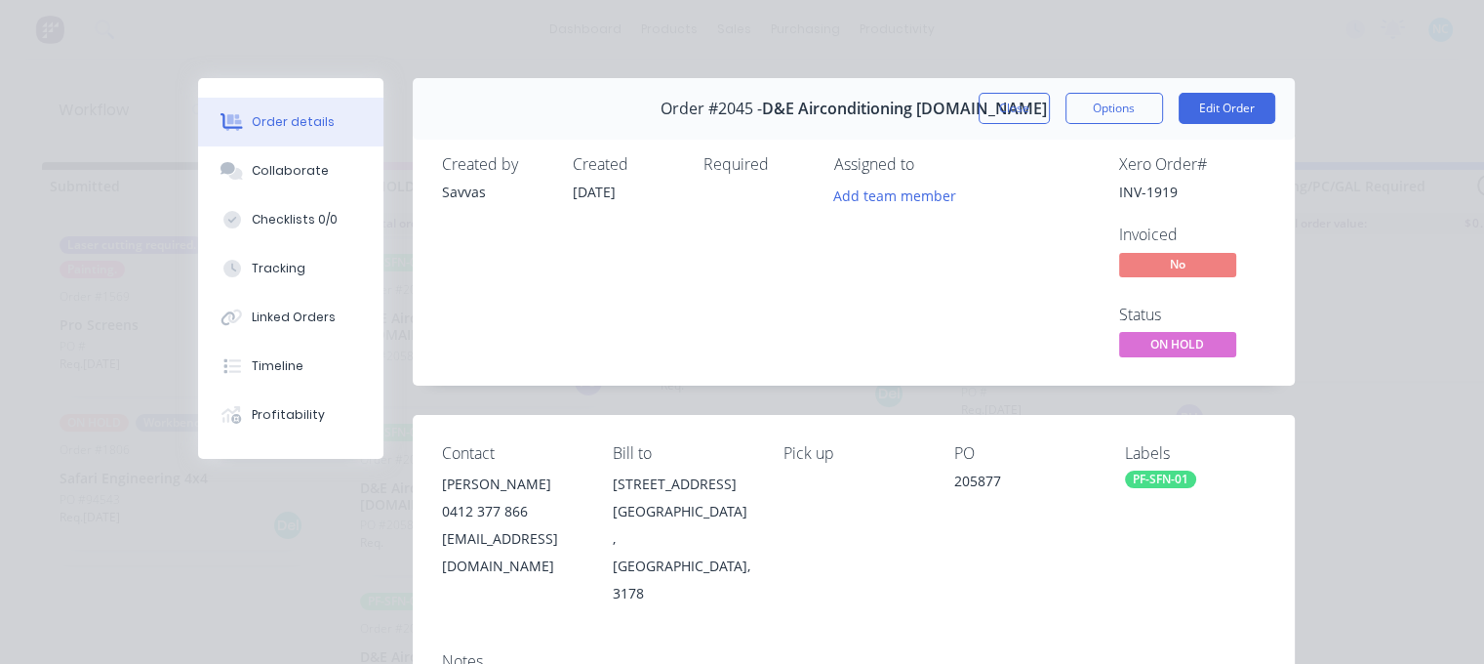
click at [687, 237] on div "Created by Savvas Created [DATE] Required Assigned to Add team member" at bounding box center [736, 258] width 588 height 206
click at [1021, 98] on button "Close" at bounding box center [1014, 108] width 71 height 31
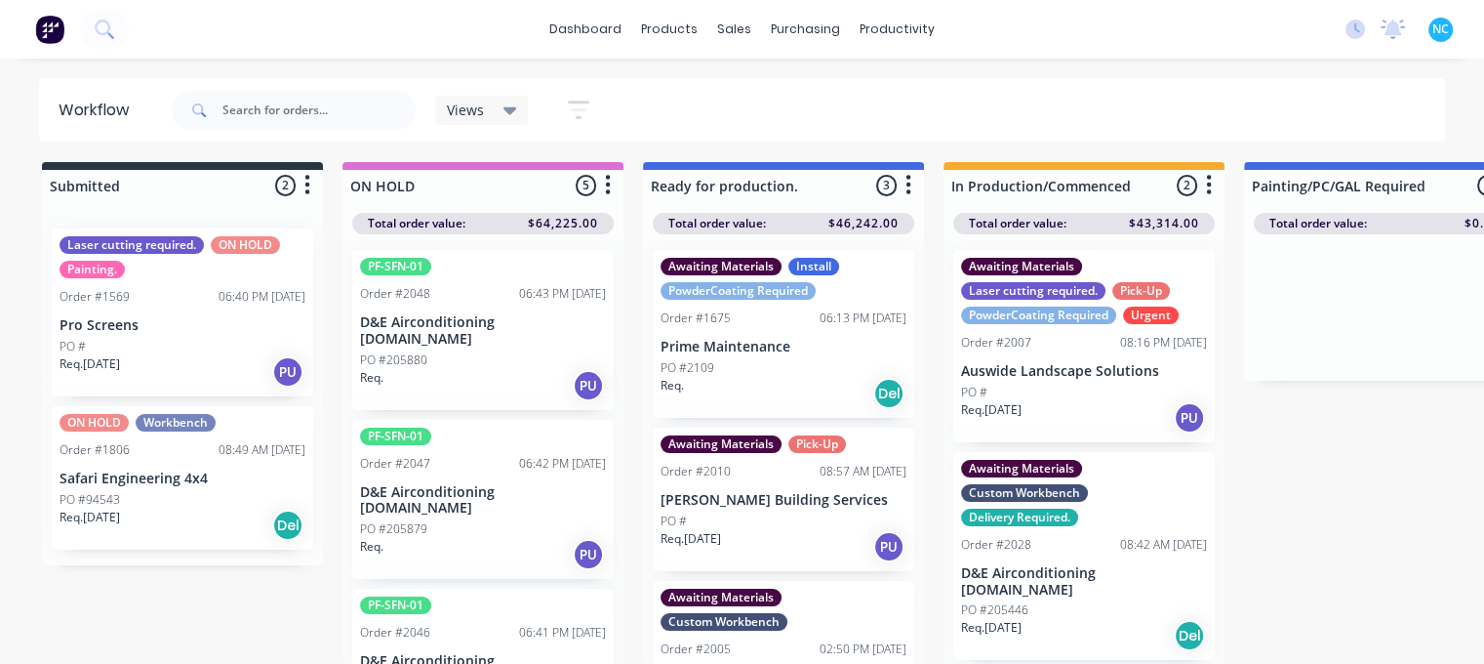
click at [476, 600] on div "PF-SFN-01 Order #2046 06:41 PM [DATE] D&E Airconditioning [DOMAIN_NAME] PO #205…" at bounding box center [483, 668] width 262 height 160
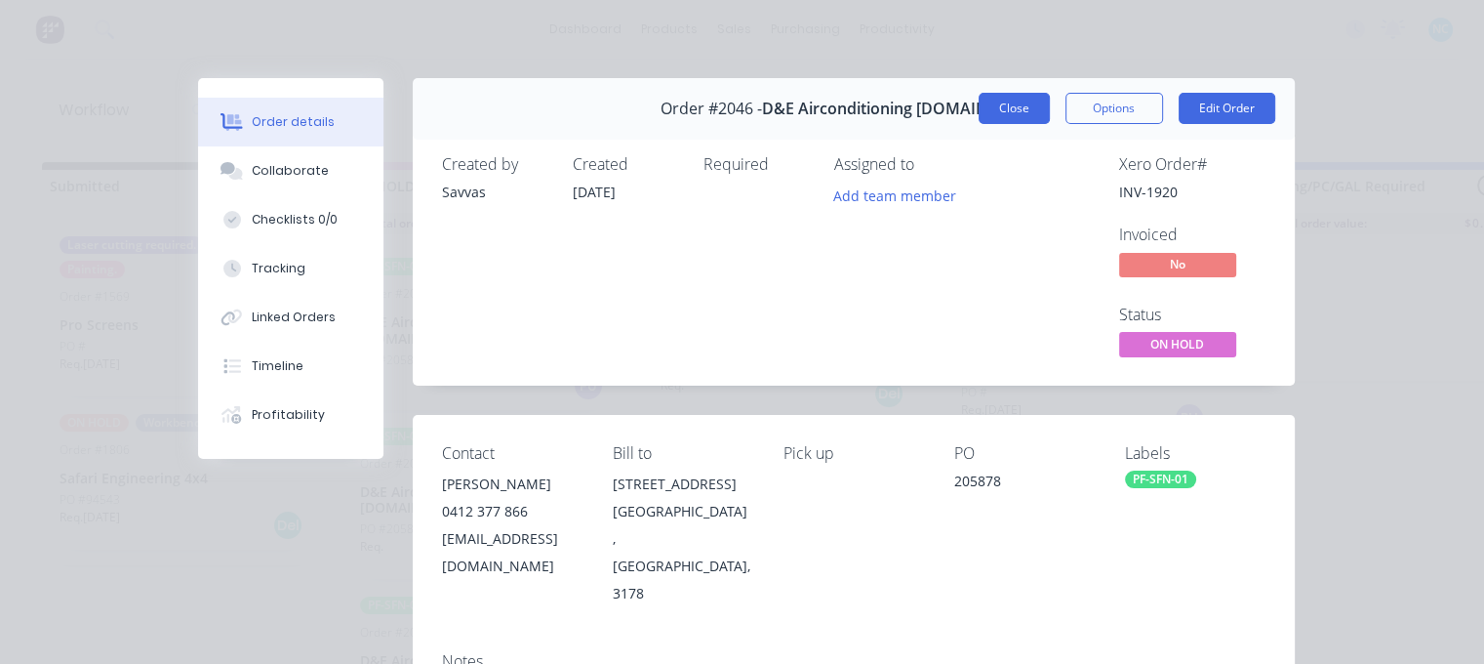
click at [1033, 97] on button "Close" at bounding box center [1014, 108] width 71 height 31
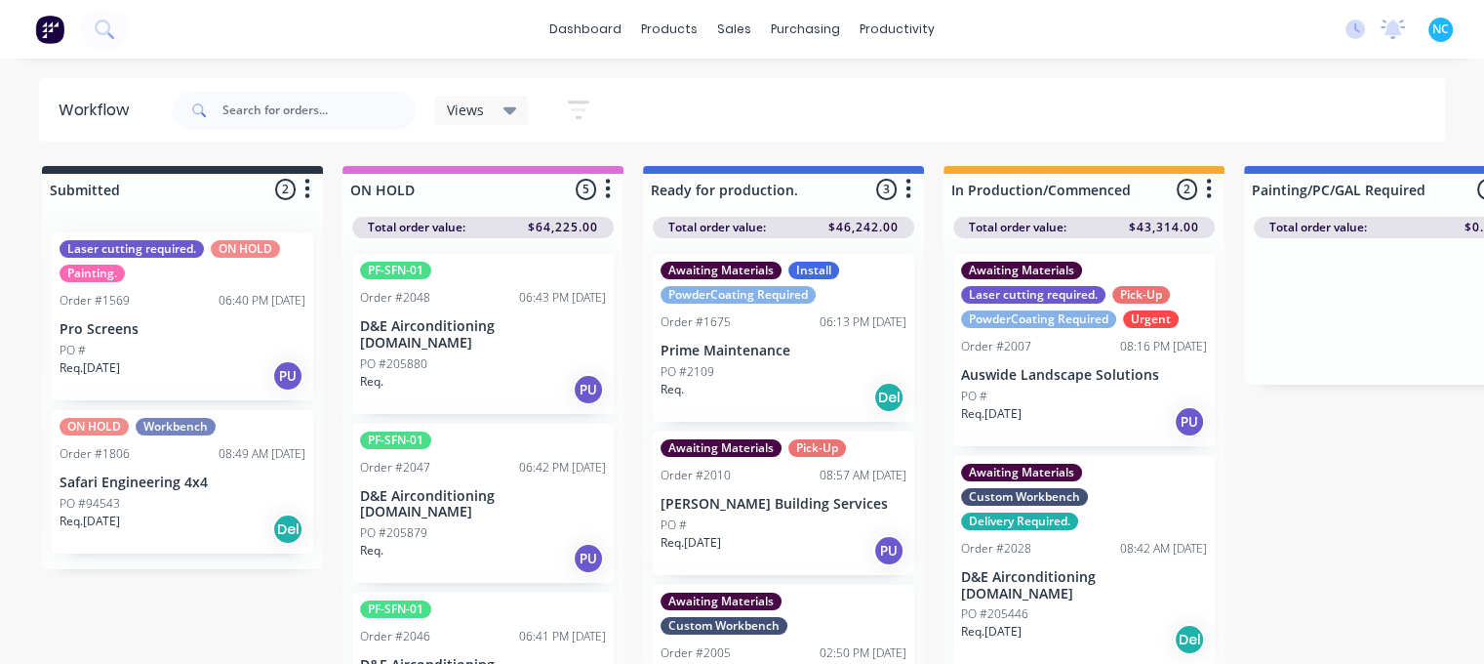
click at [472, 488] on p "D&E Airconditioning [DOMAIN_NAME]" at bounding box center [483, 504] width 246 height 33
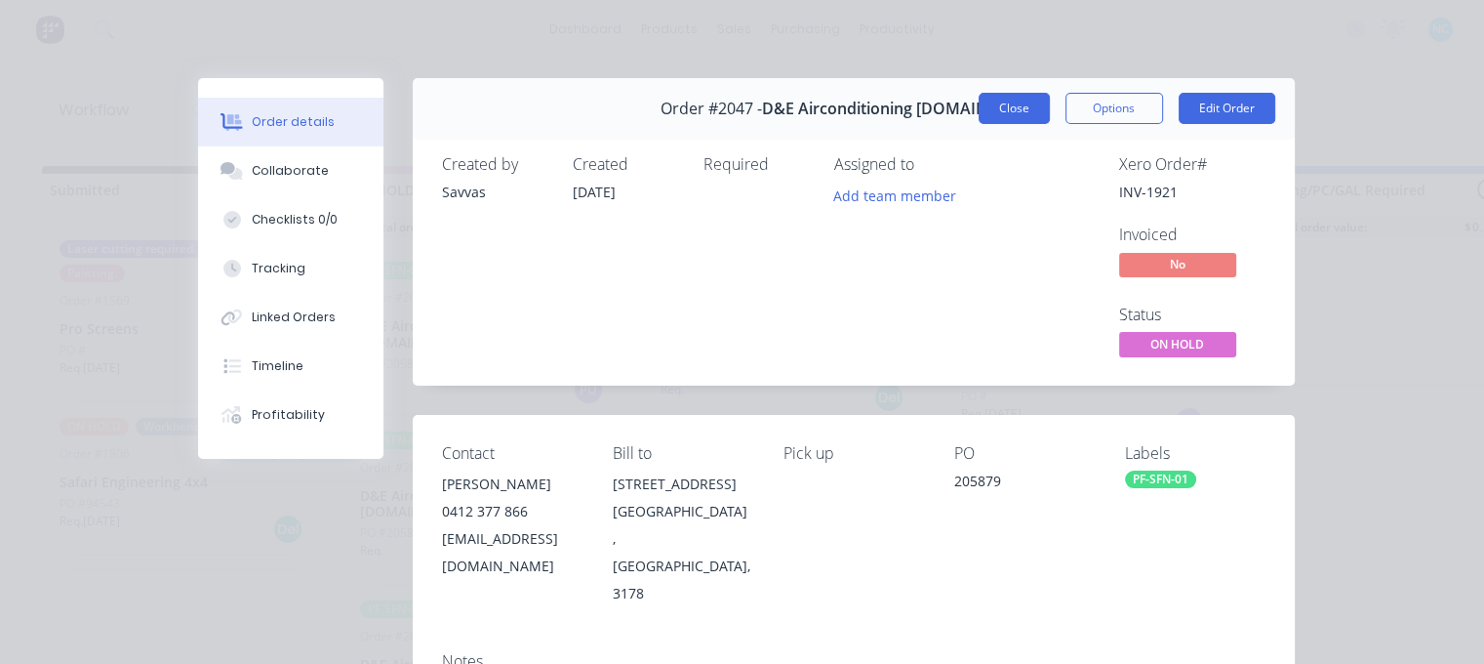
click at [1019, 102] on button "Close" at bounding box center [1014, 108] width 71 height 31
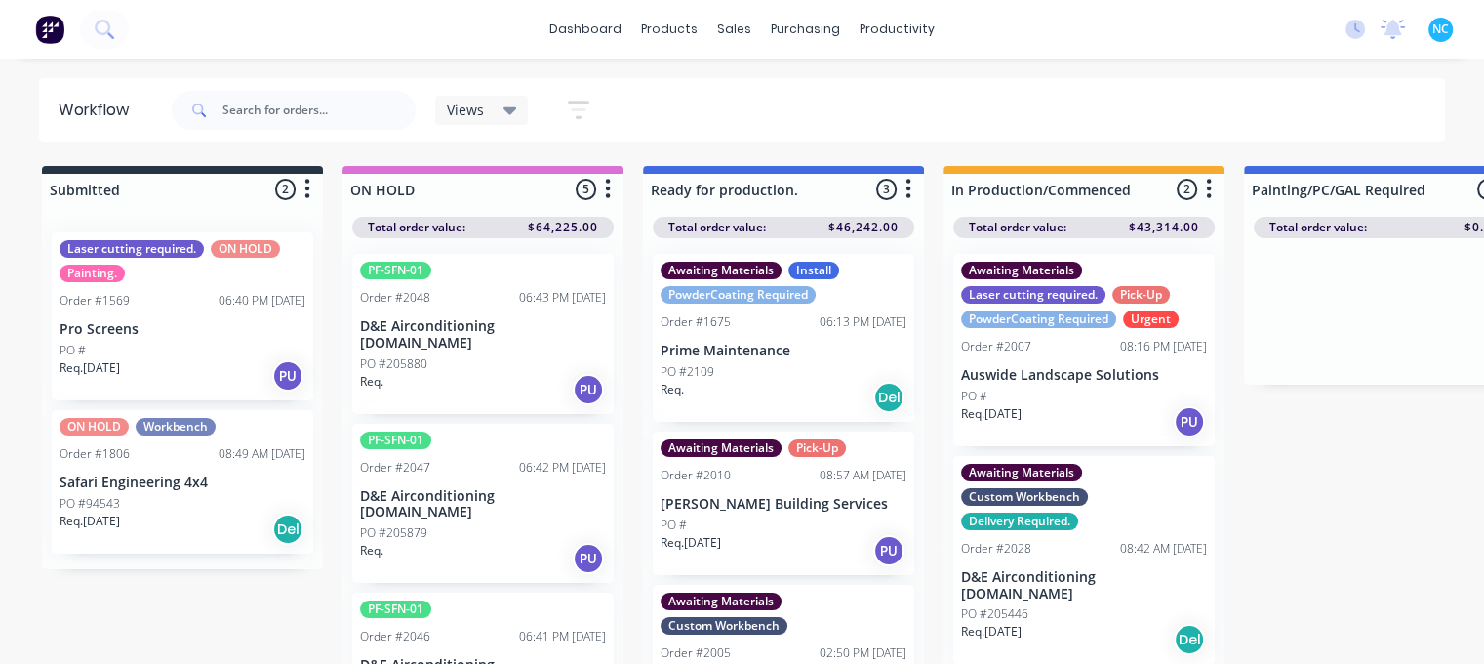
click at [492, 373] on div "Req. PU" at bounding box center [483, 389] width 246 height 33
